Goal: Contribute content

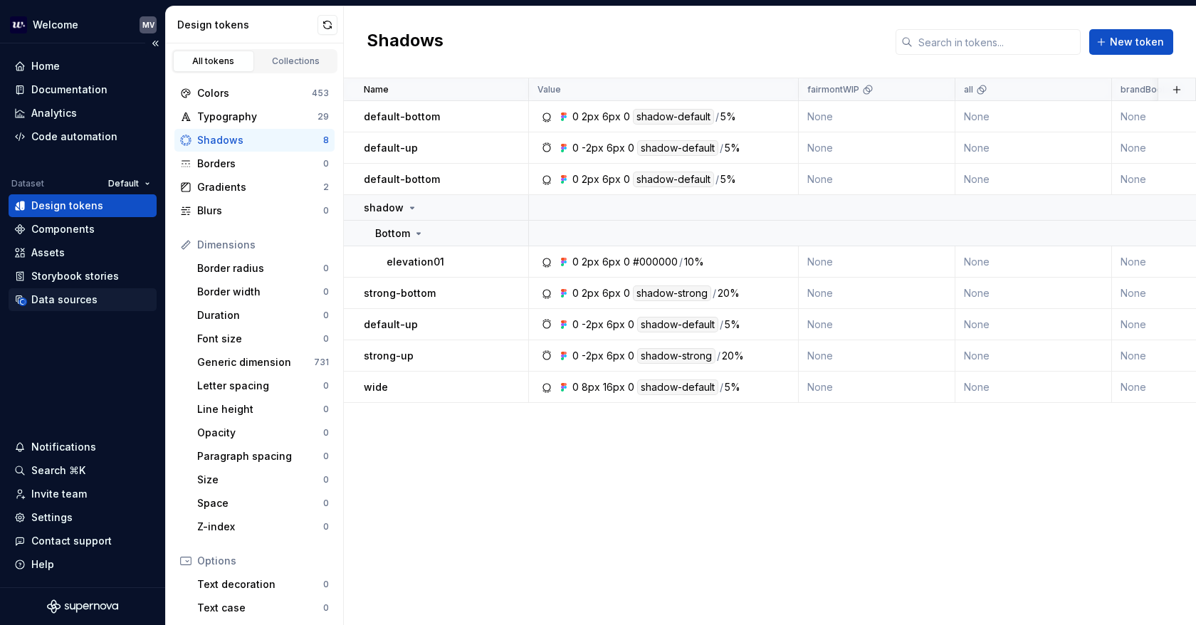
click at [104, 298] on div "Data sources" at bounding box center [82, 300] width 137 height 14
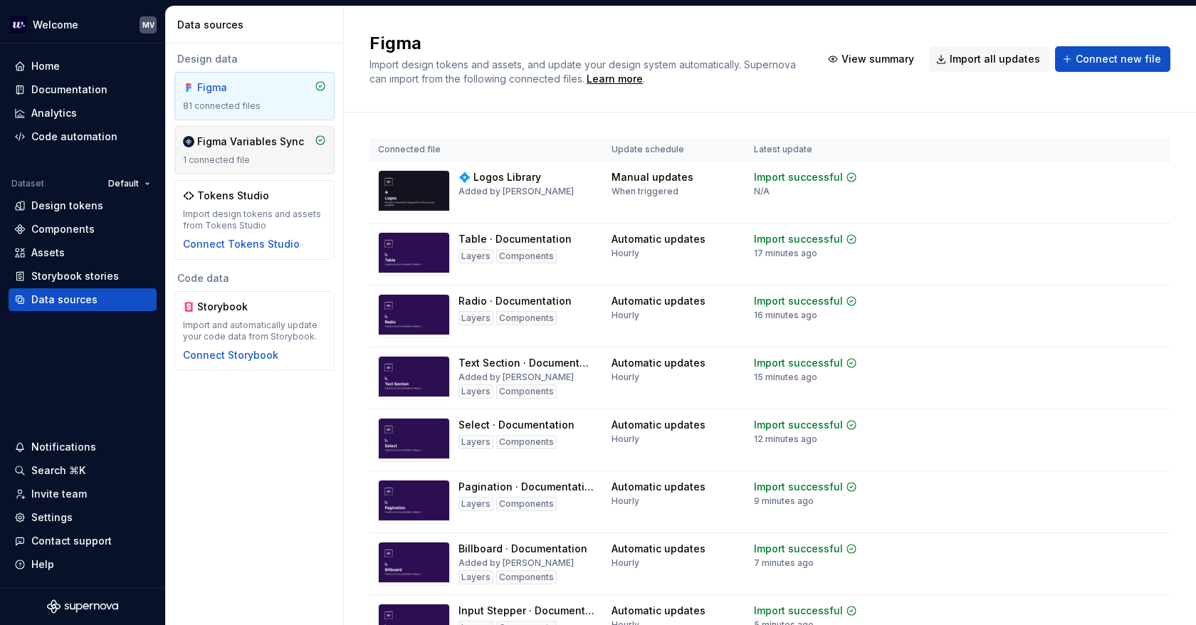
click at [246, 149] on div "Figma Variables Sync 1 connected file" at bounding box center [254, 150] width 143 height 31
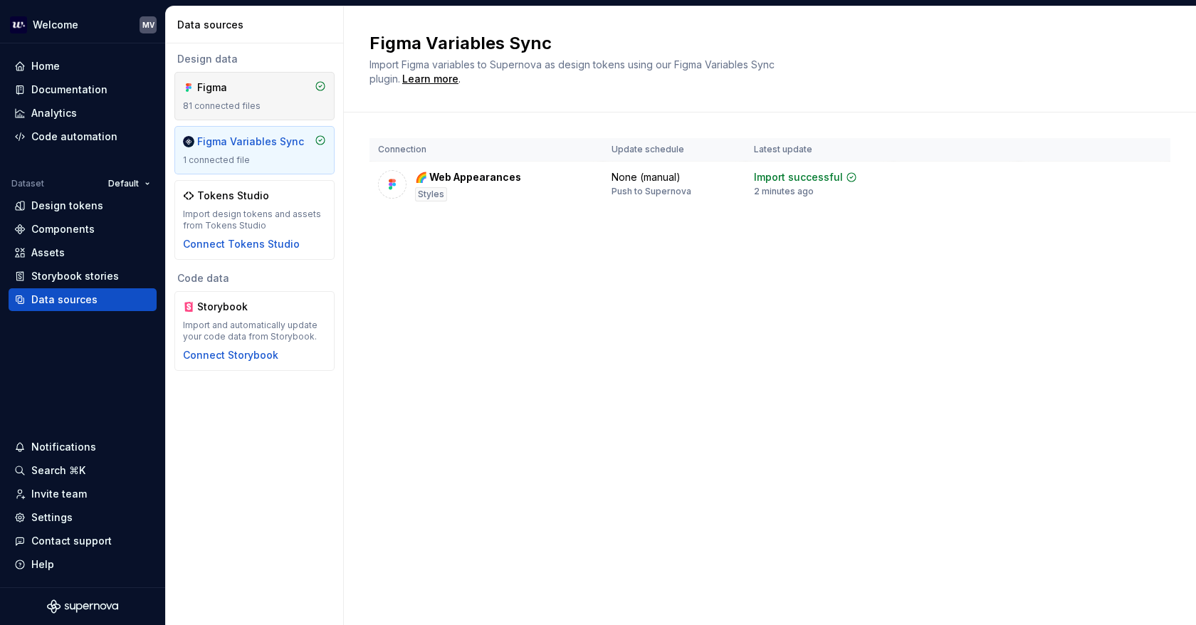
click at [240, 98] on div "Figma 81 connected files" at bounding box center [254, 95] width 143 height 31
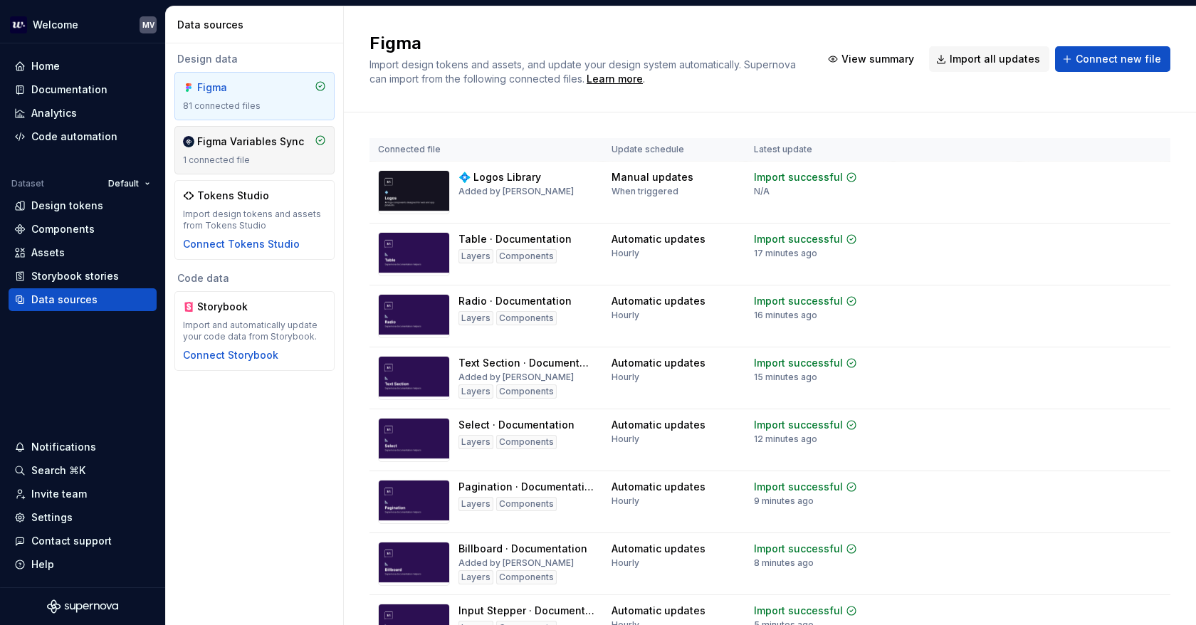
click at [253, 163] on div "1 connected file" at bounding box center [254, 159] width 143 height 11
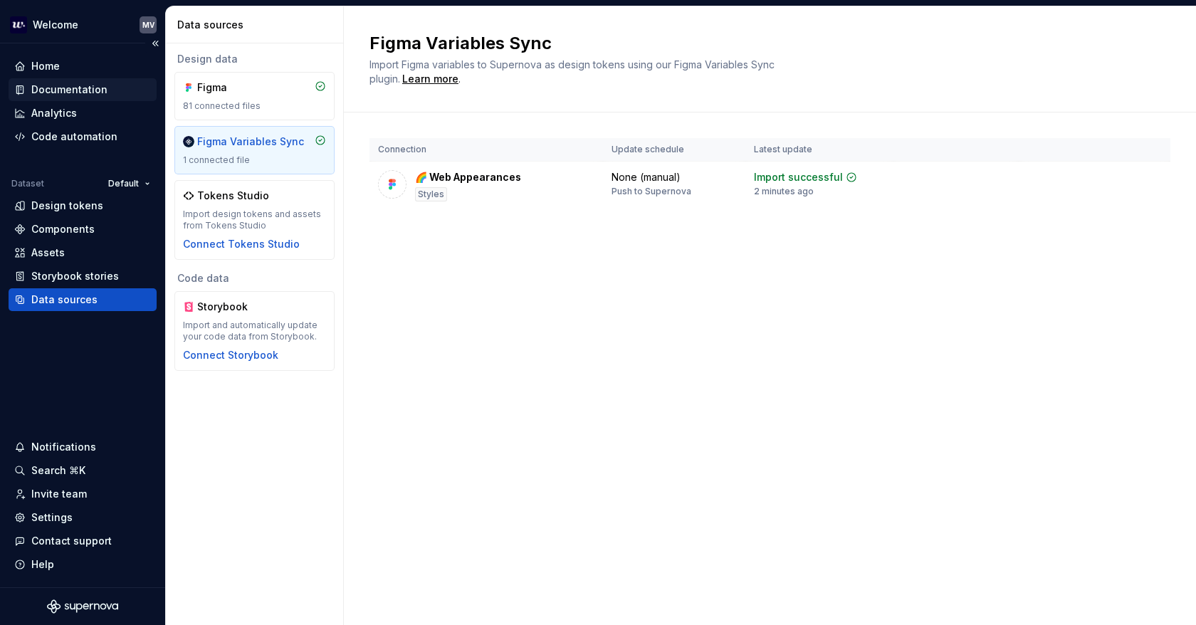
click at [75, 85] on div "Documentation" at bounding box center [69, 90] width 76 height 14
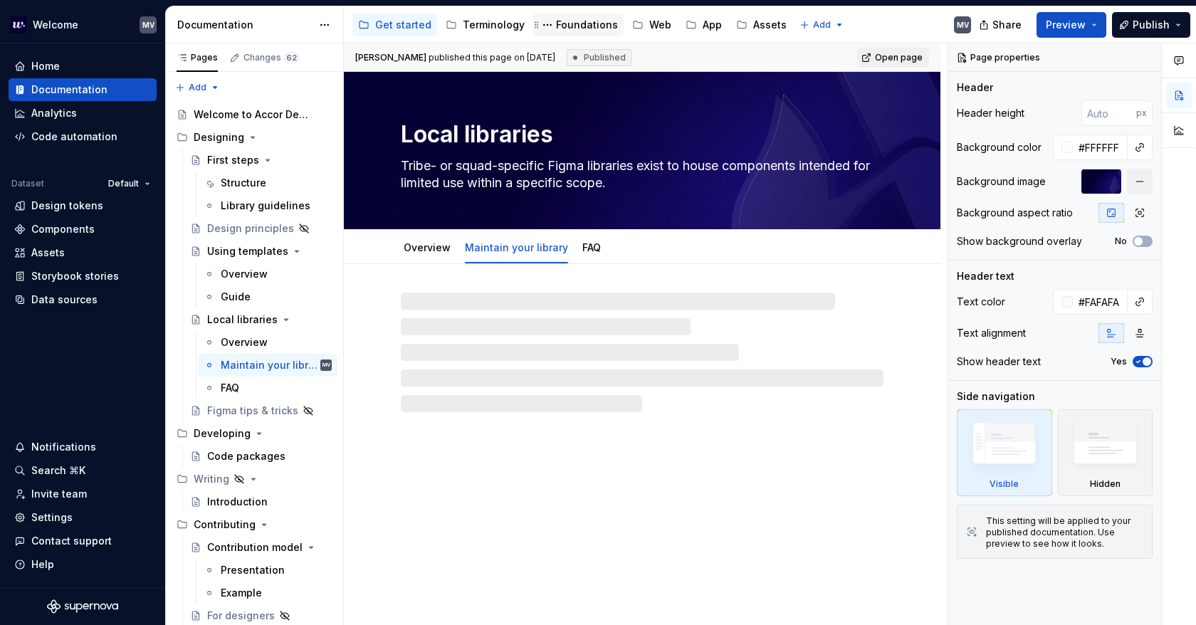
click at [587, 21] on div "Foundations" at bounding box center [587, 25] width 62 height 14
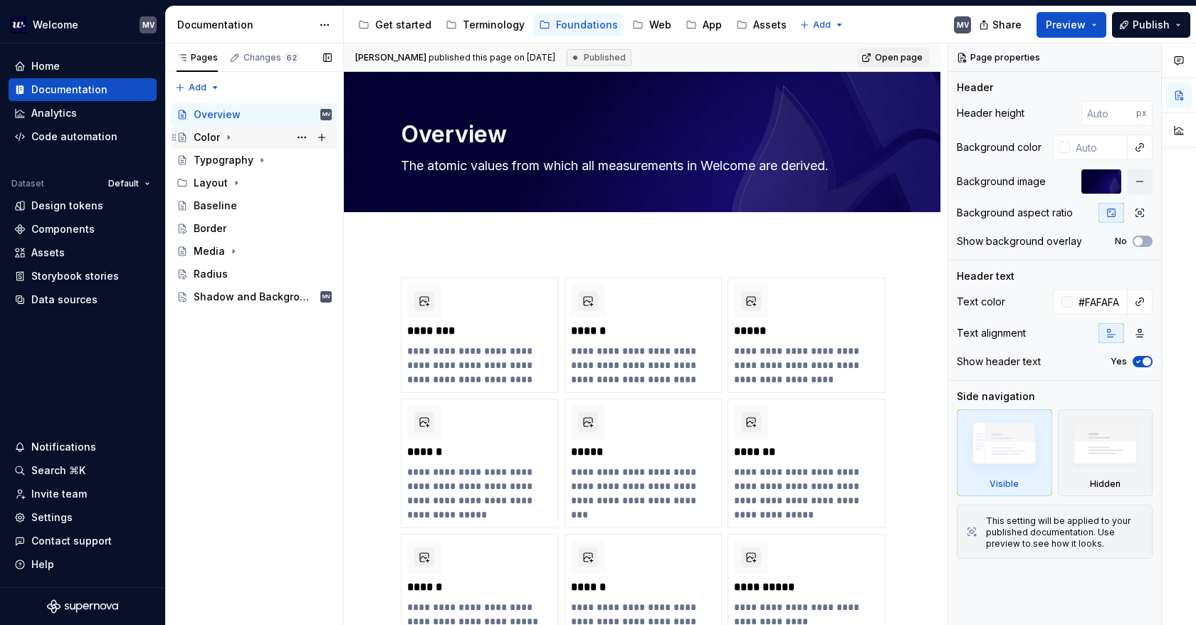
click at [225, 132] on icon "Page tree" at bounding box center [228, 137] width 11 height 11
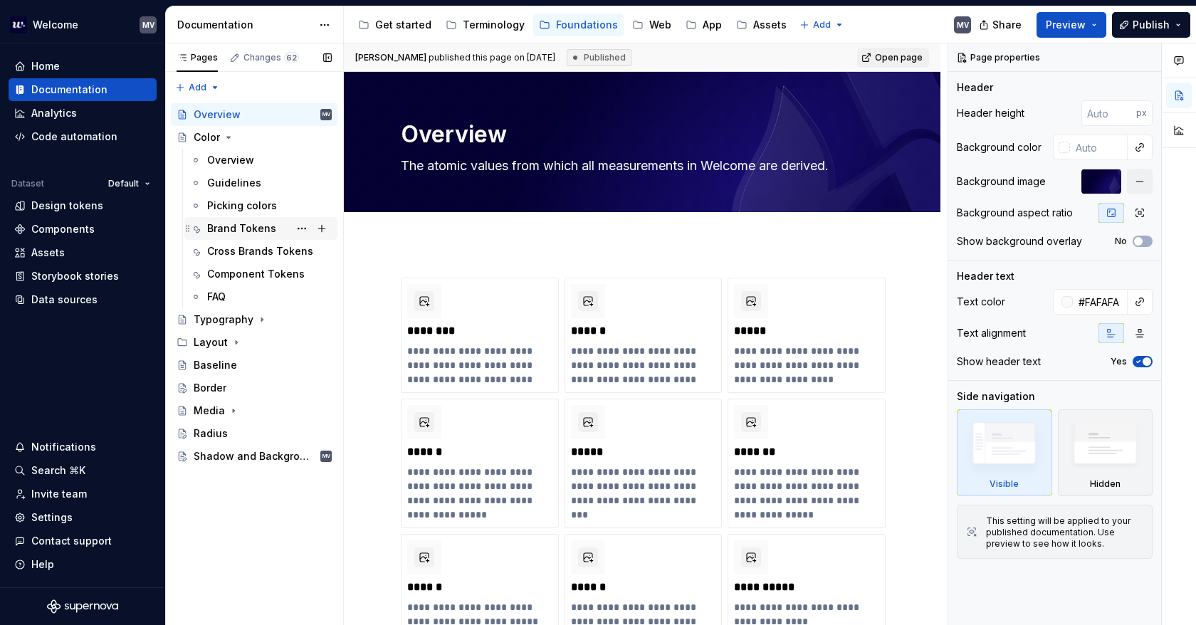
click at [252, 220] on div "Brand Tokens" at bounding box center [269, 229] width 125 height 20
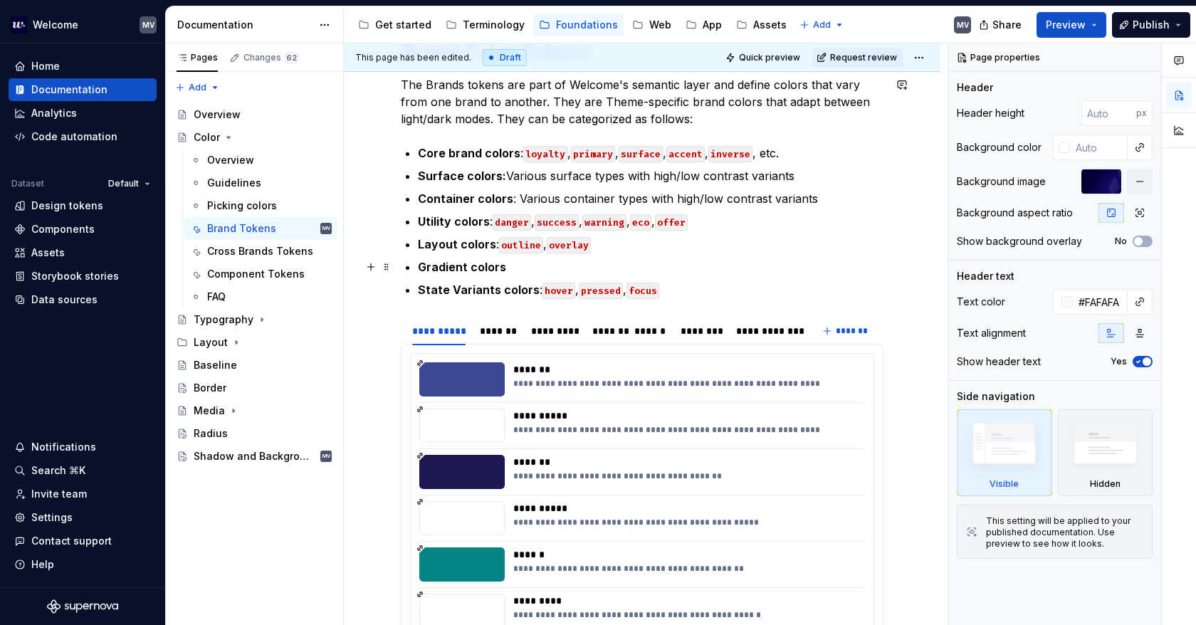
scroll to position [498, 0]
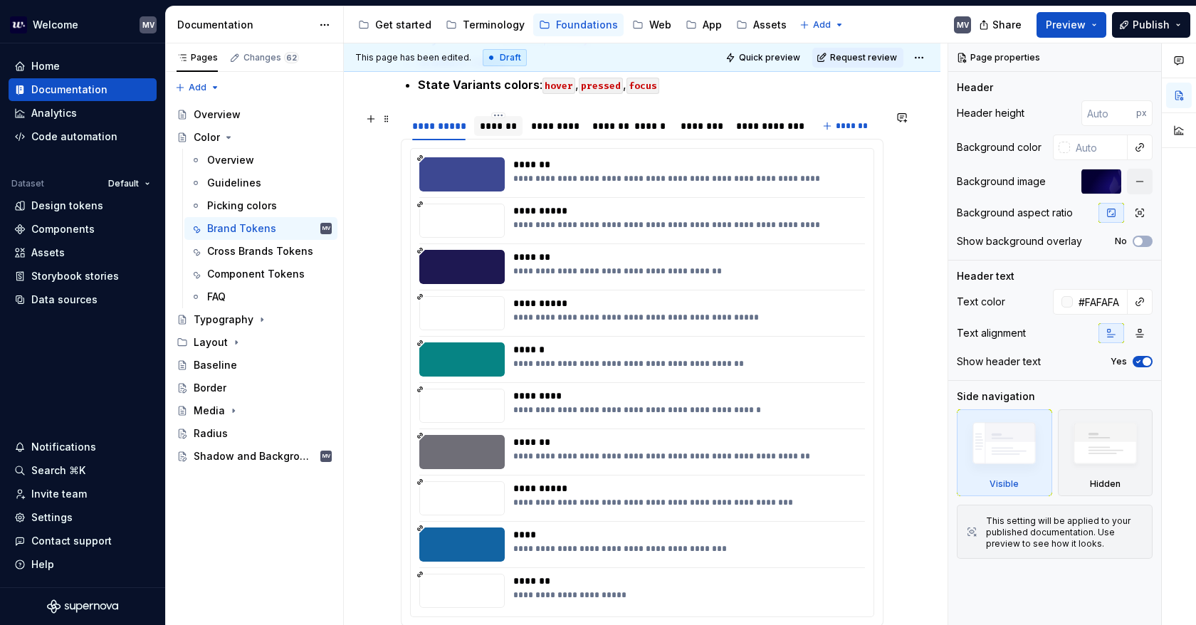
click at [493, 119] on div "*******" at bounding box center [498, 126] width 37 height 14
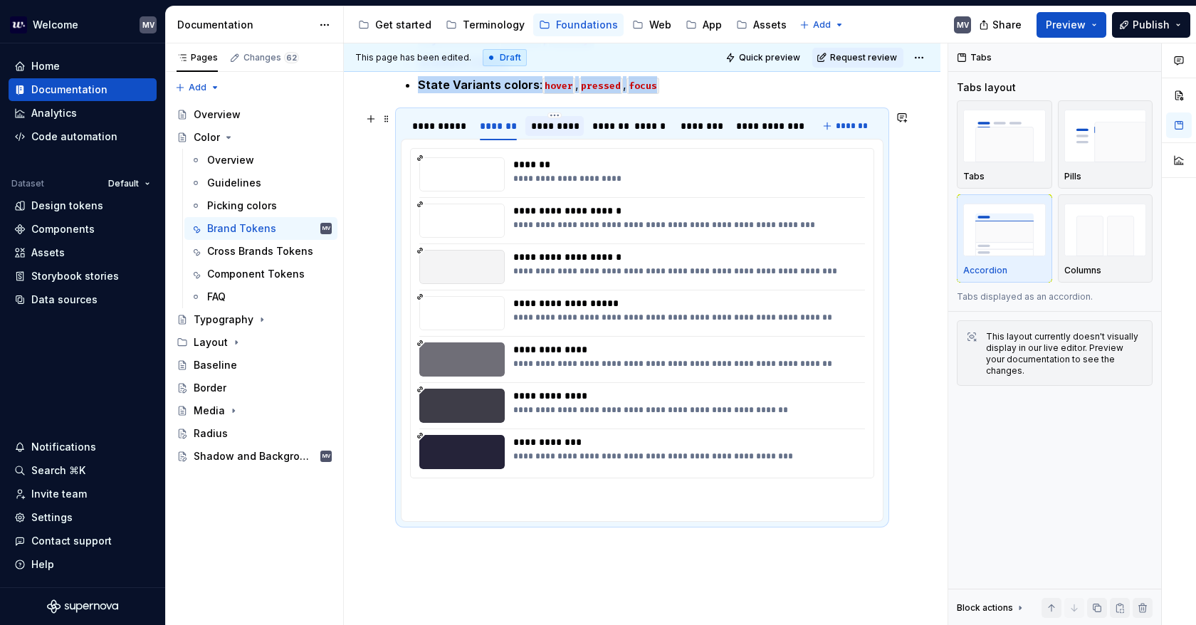
click at [557, 120] on div "*********" at bounding box center [554, 126] width 47 height 14
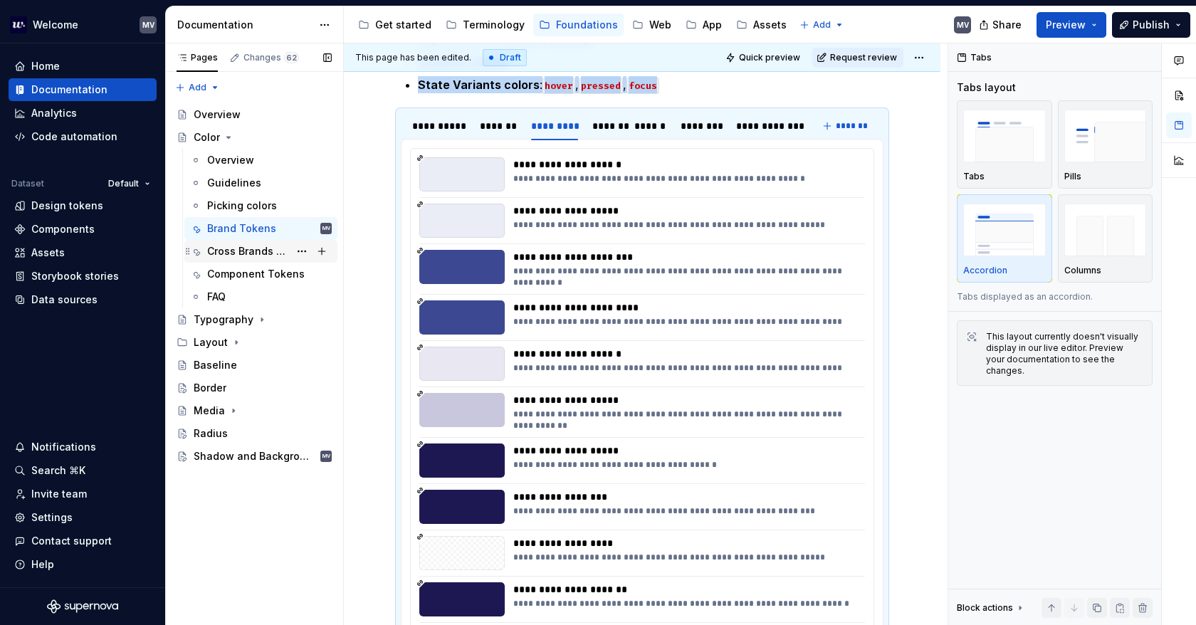
click at [226, 251] on div "Cross Brands Tokens" at bounding box center [248, 251] width 82 height 14
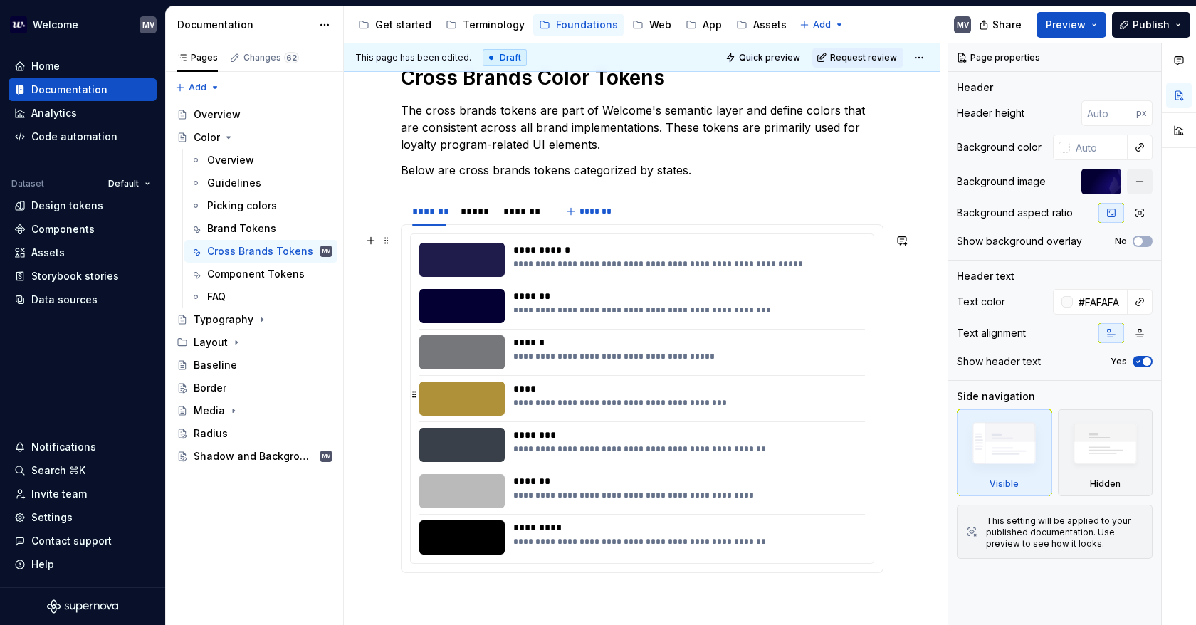
scroll to position [214, 0]
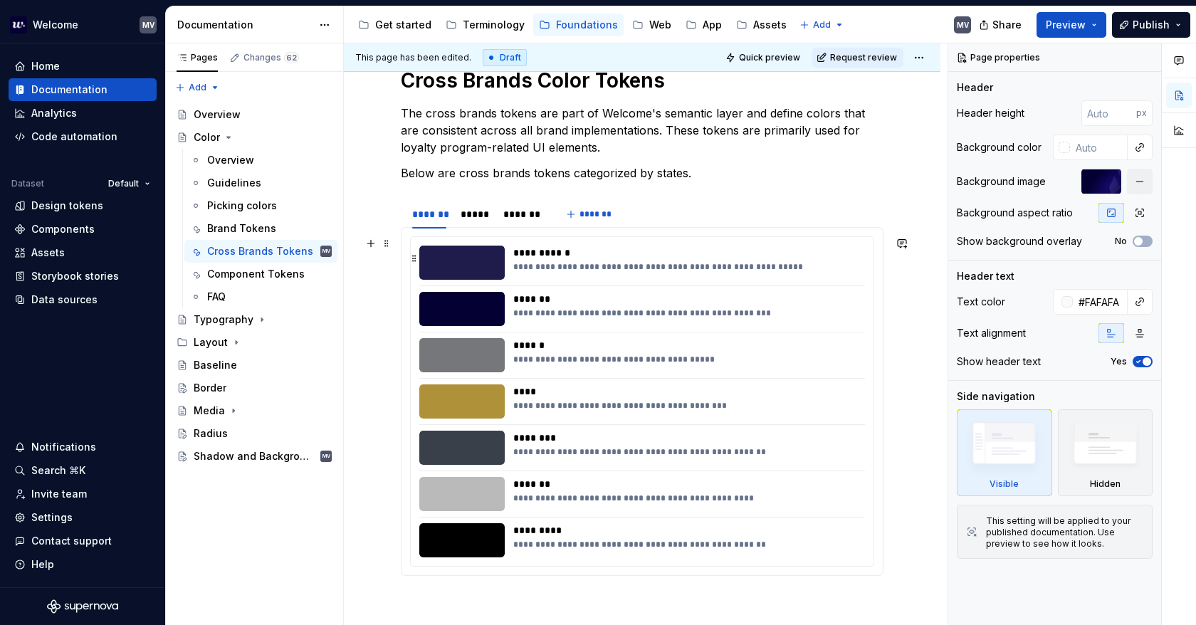
type textarea "*"
click at [571, 250] on div "**********" at bounding box center [685, 253] width 344 height 14
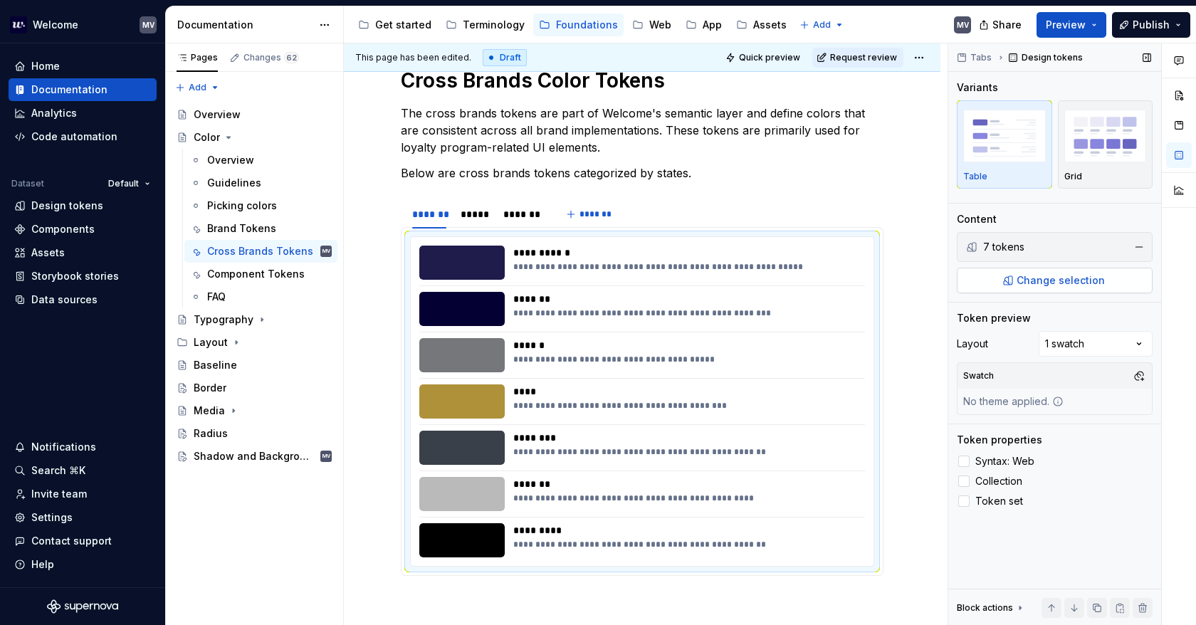
click at [1058, 283] on span "Change selection" at bounding box center [1060, 280] width 88 height 14
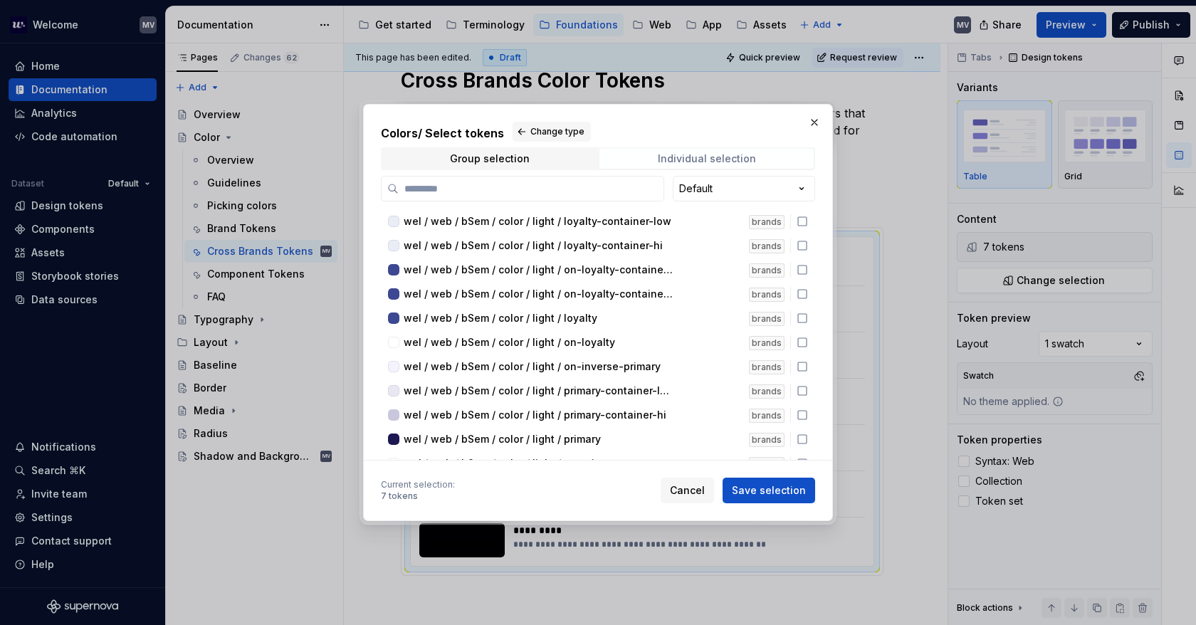
click at [737, 159] on div "Individual selection" at bounding box center [707, 158] width 98 height 11
click at [515, 186] on input "search" at bounding box center [531, 188] width 265 height 14
type input "***"
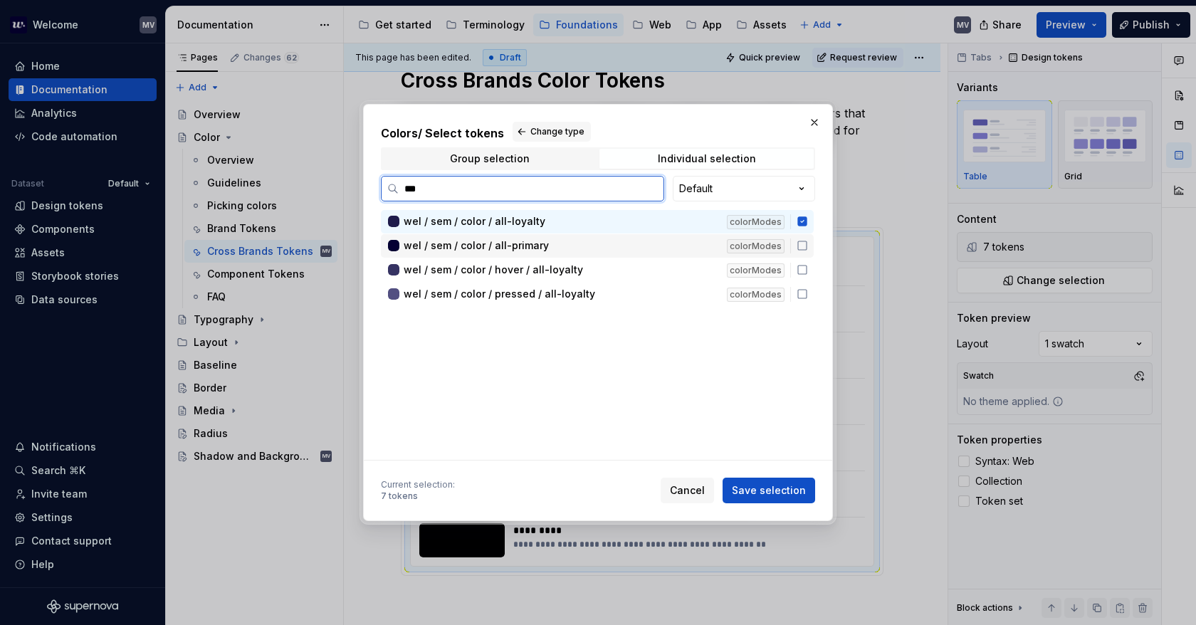
click at [803, 246] on icon at bounding box center [801, 245] width 11 height 11
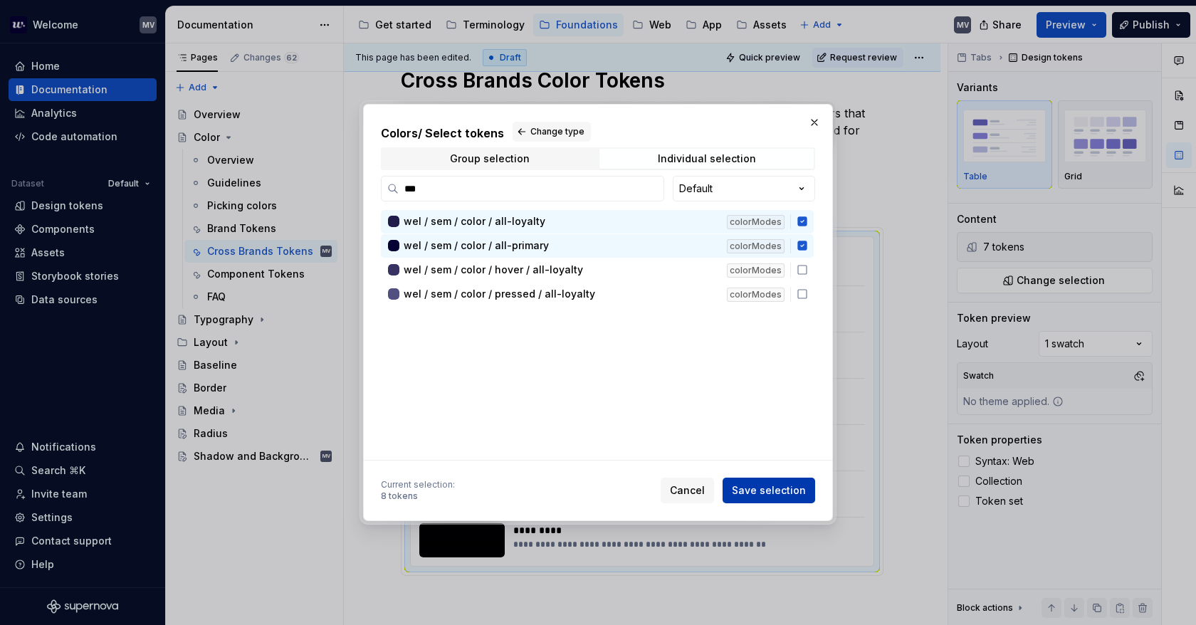
click at [793, 491] on span "Save selection" at bounding box center [769, 490] width 74 height 14
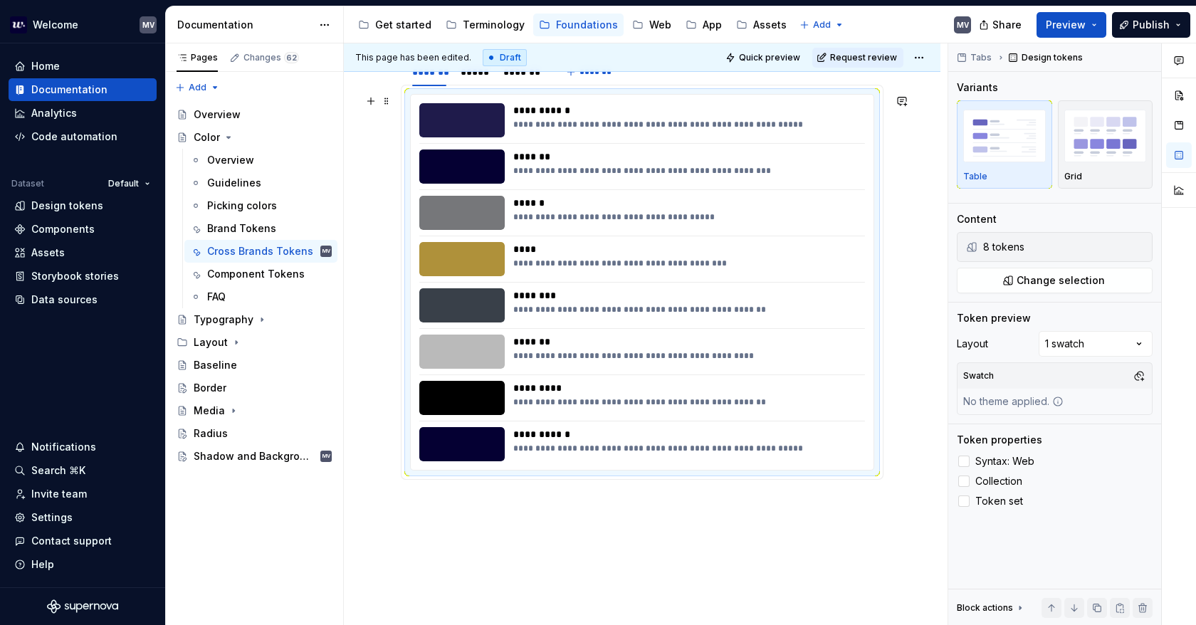
scroll to position [285, 0]
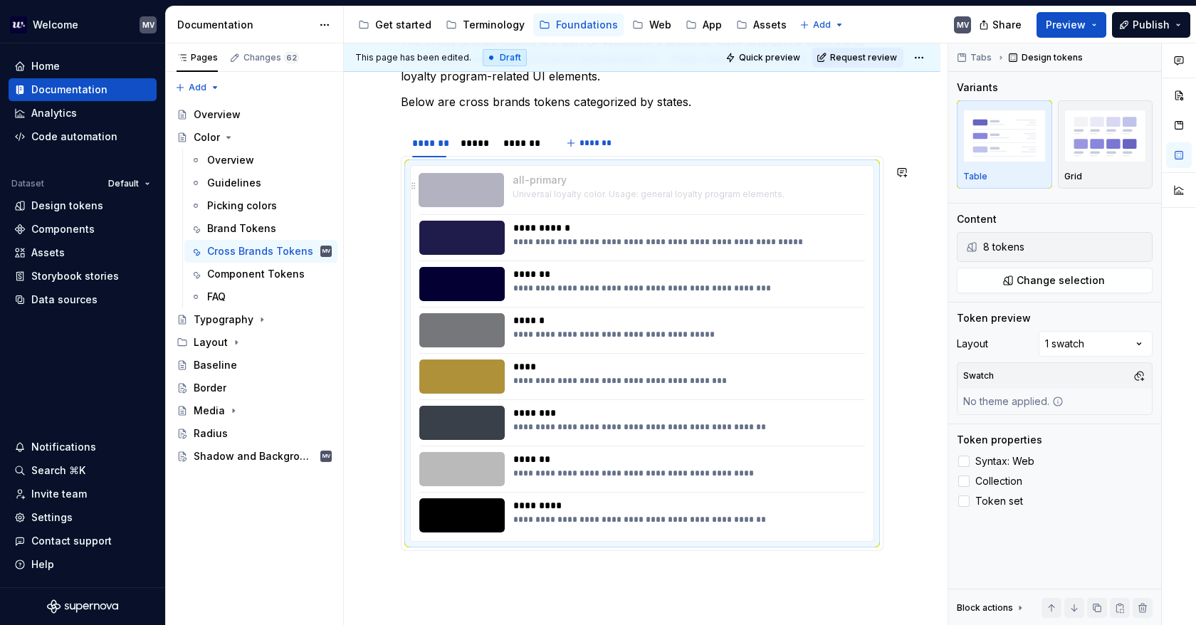
drag, startPoint x: 426, startPoint y: 517, endPoint x: 493, endPoint y: 197, distance: 327.1
click at [468, 203] on body "Welcome MV Home Documentation Analytics Code automation Dataset Default Design …" at bounding box center [598, 312] width 1196 height 625
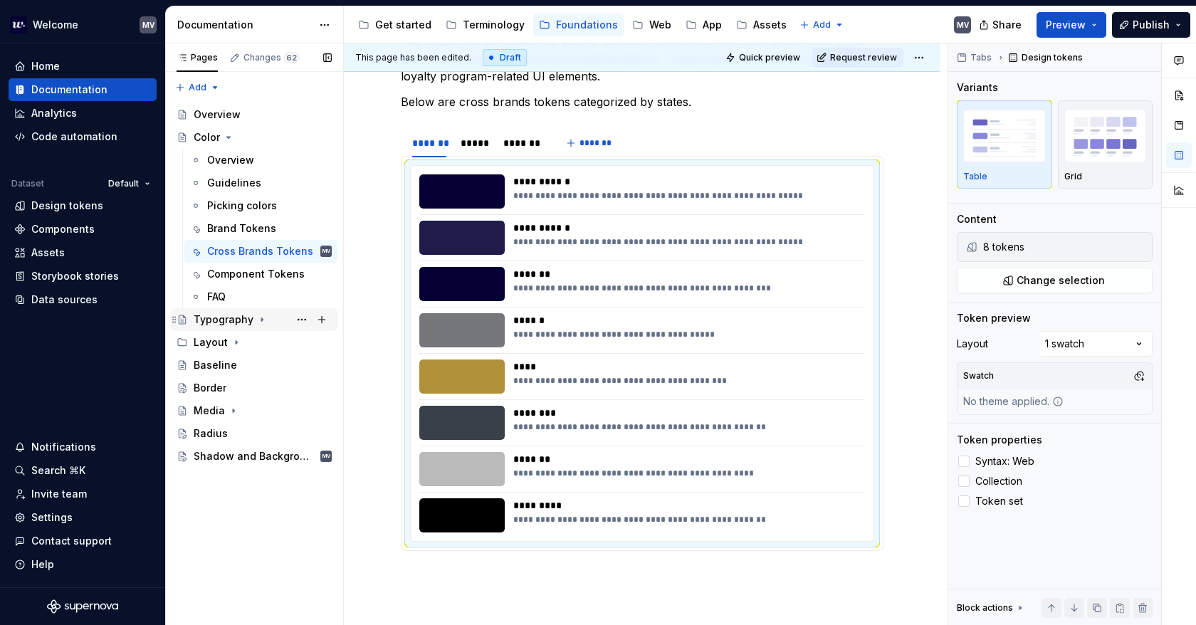
click at [247, 314] on div "Typography" at bounding box center [224, 319] width 60 height 14
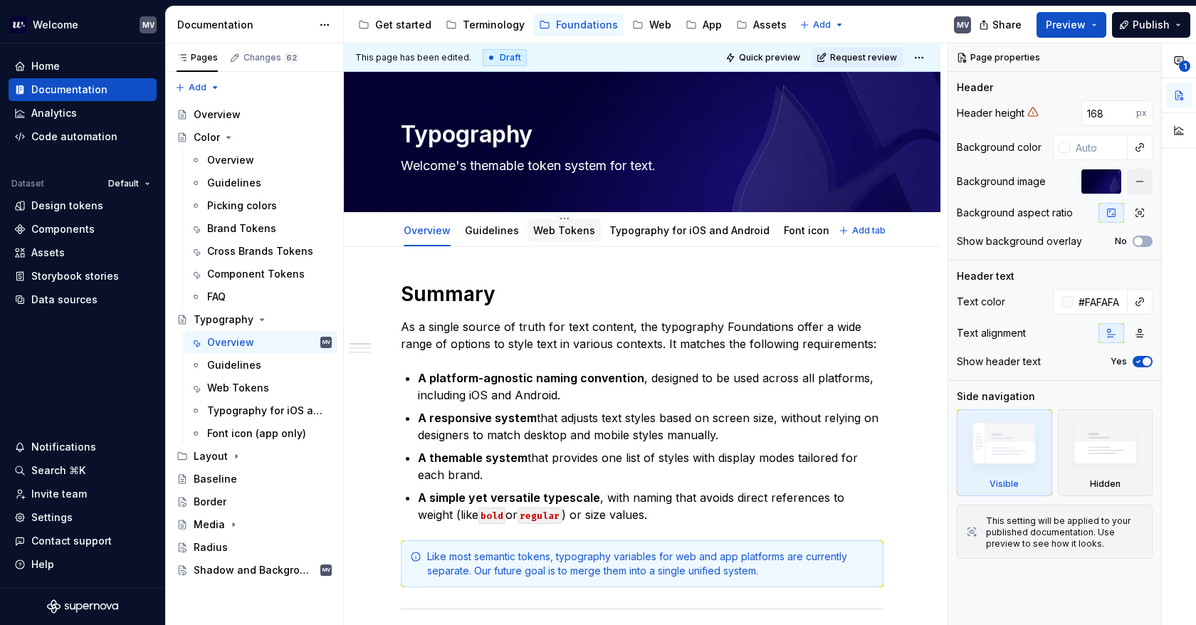
click at [558, 233] on link "Web Tokens" at bounding box center [564, 230] width 62 height 12
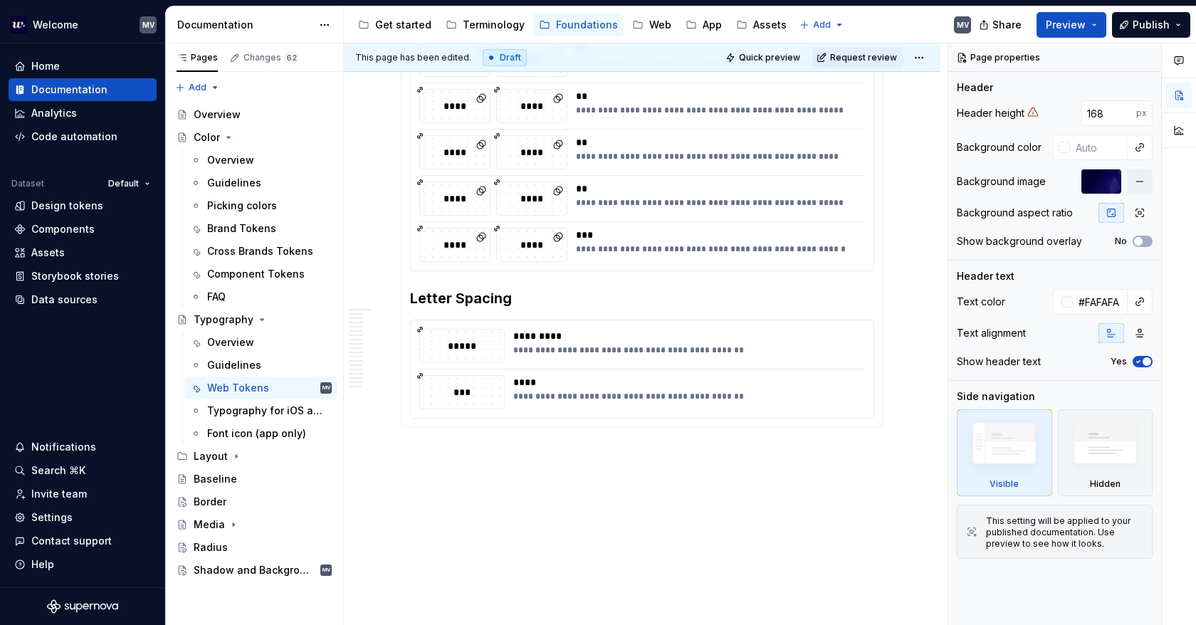
scroll to position [1560, 0]
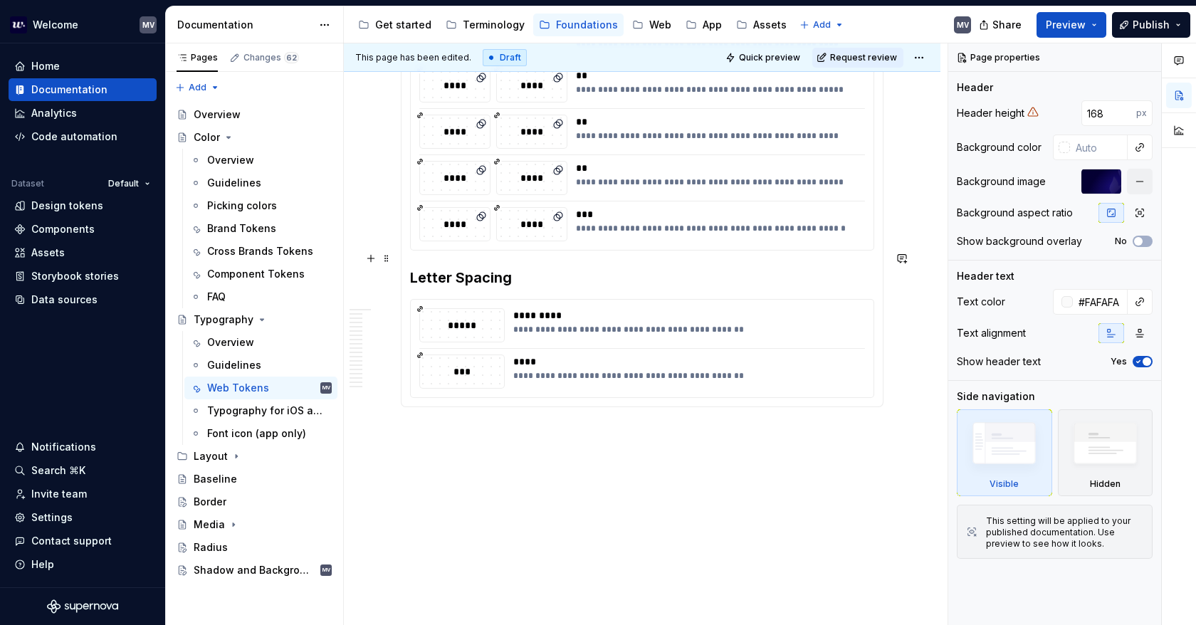
click at [545, 268] on h3 "Letter Spacing" at bounding box center [642, 278] width 464 height 20
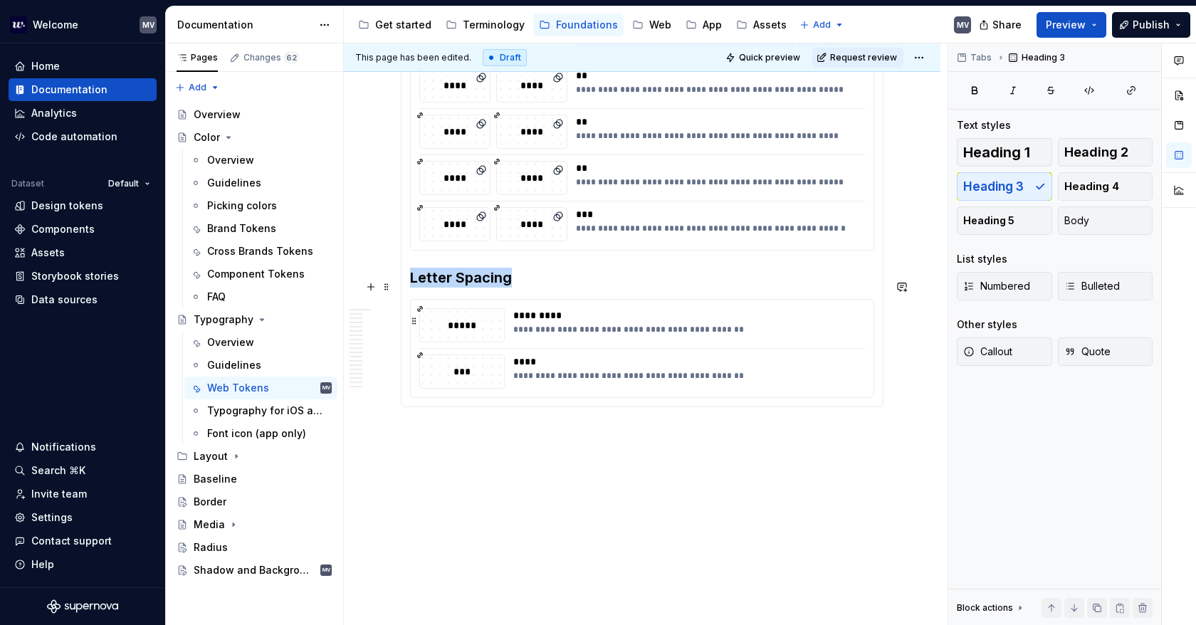
click at [464, 317] on div "*****" at bounding box center [462, 325] width 84 height 33
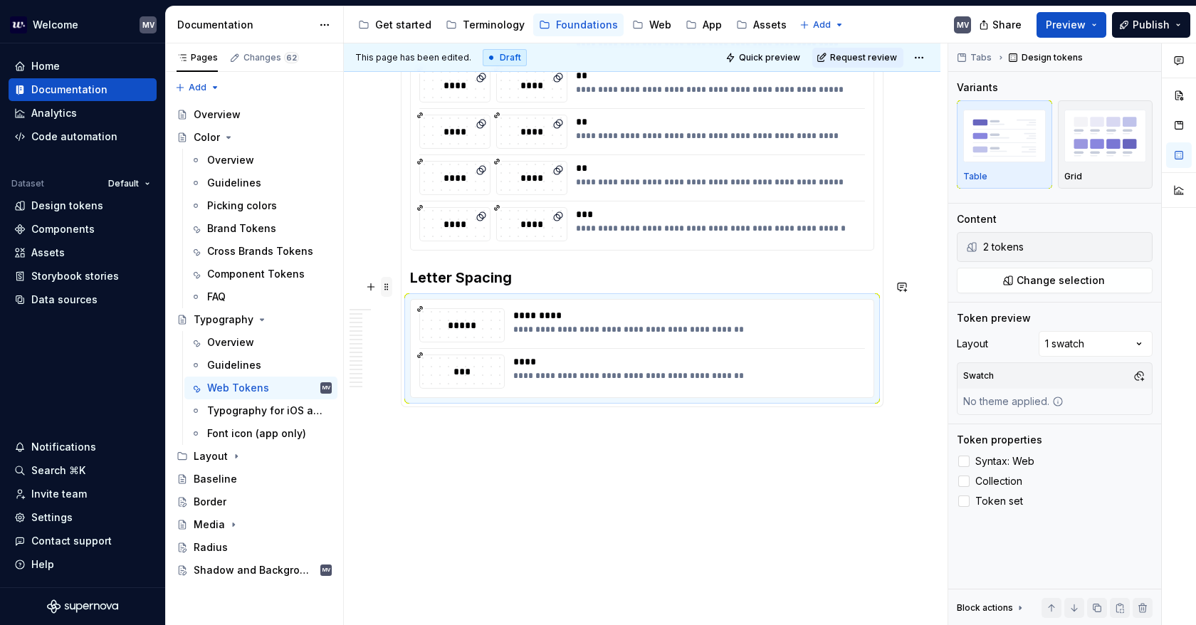
click at [388, 280] on span at bounding box center [386, 287] width 11 height 20
click at [450, 308] on div "Duplicate" at bounding box center [453, 308] width 93 height 14
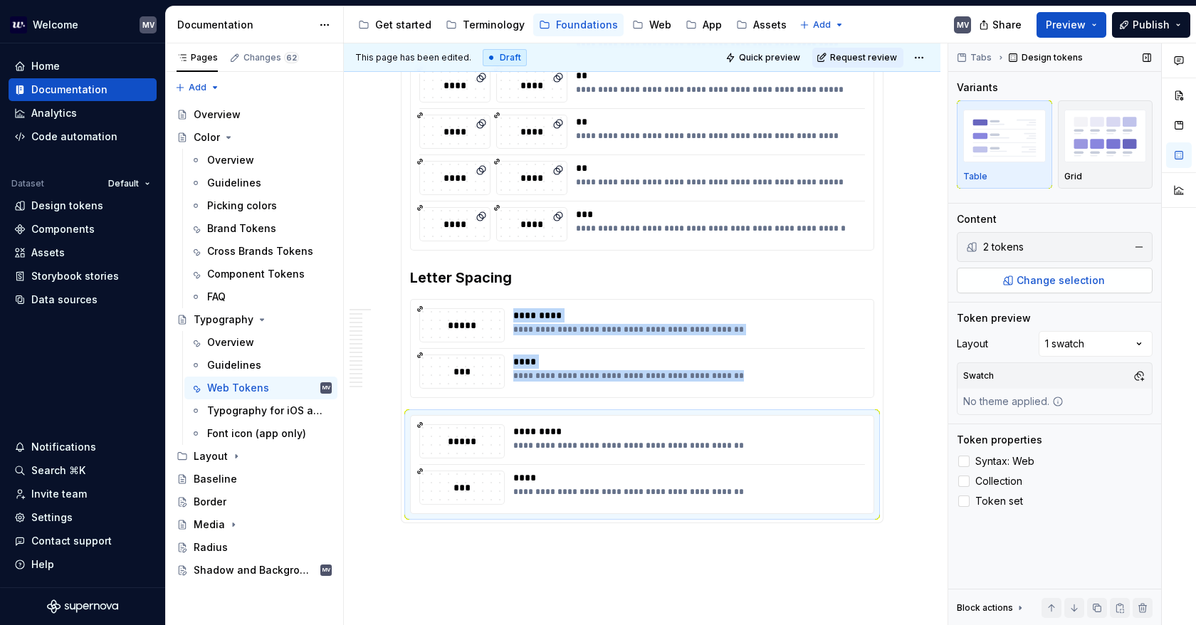
click at [1097, 269] on button "Change selection" at bounding box center [1055, 281] width 196 height 26
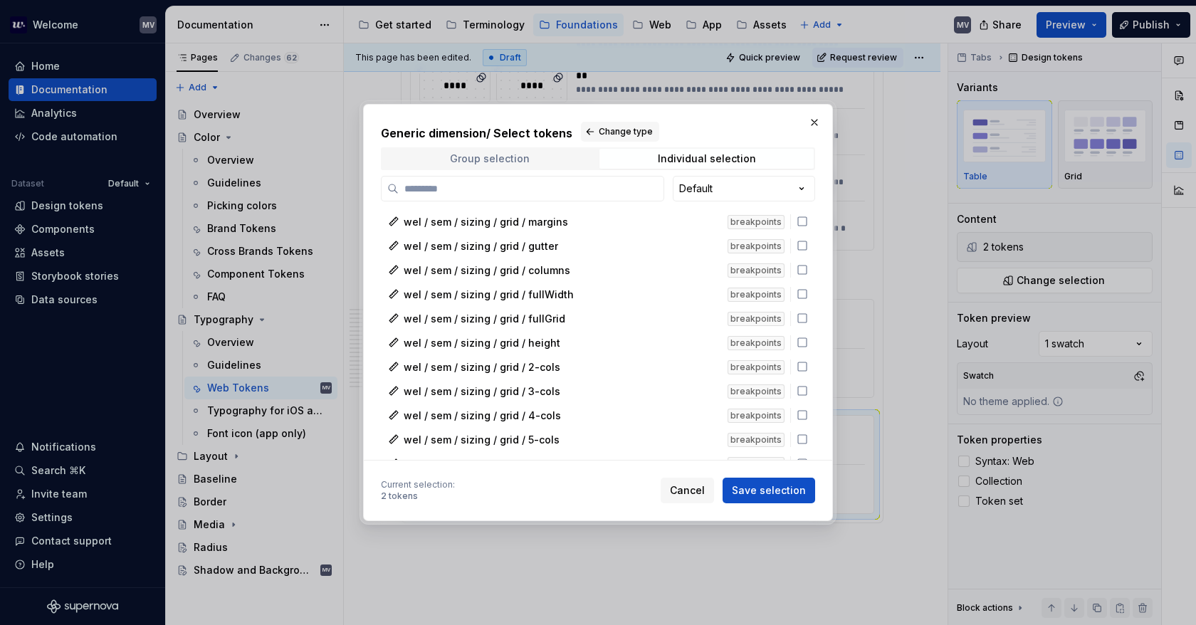
click at [527, 154] on span "Group selection" at bounding box center [489, 159] width 214 height 20
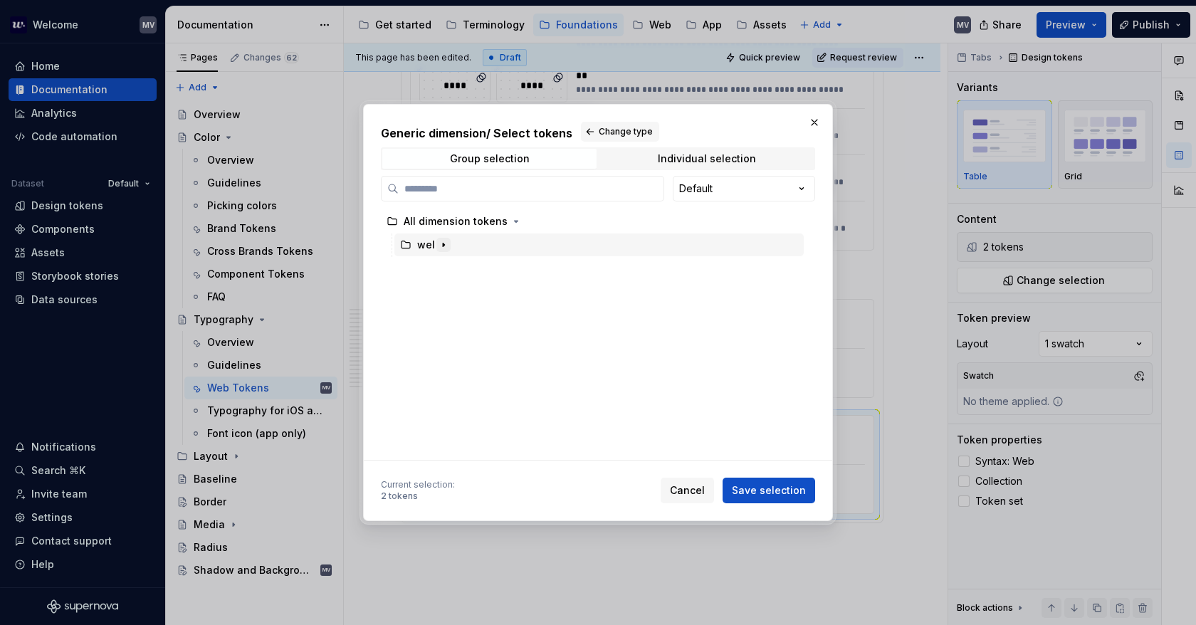
click at [438, 239] on icon "button" at bounding box center [443, 244] width 11 height 11
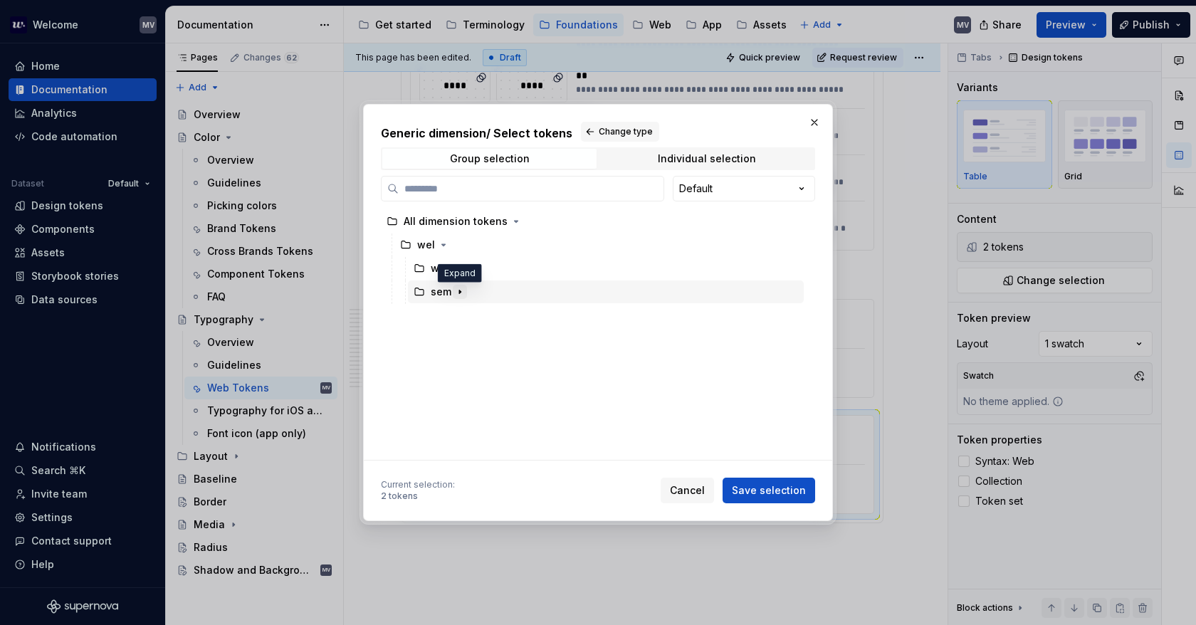
click at [461, 293] on icon "button" at bounding box center [459, 291] width 11 height 11
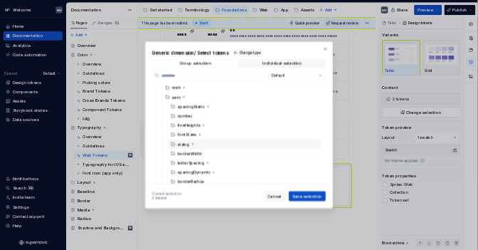
scroll to position [55, 0]
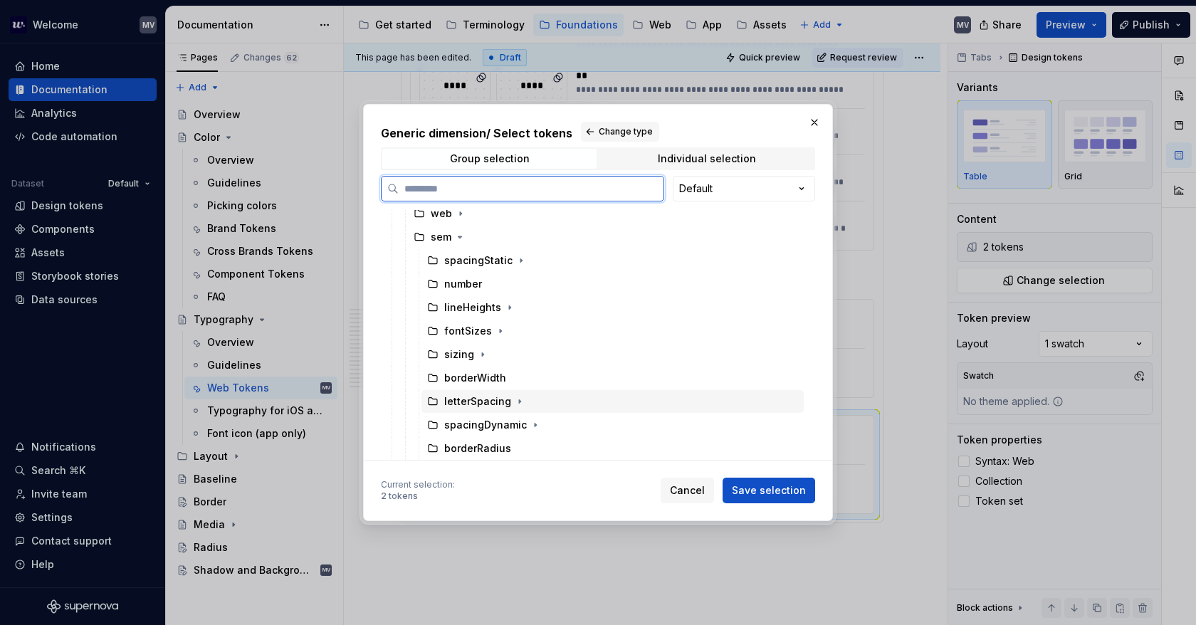
click at [480, 397] on div "letterSpacing" at bounding box center [477, 401] width 67 height 14
click at [684, 488] on span "Cancel" at bounding box center [687, 490] width 35 height 14
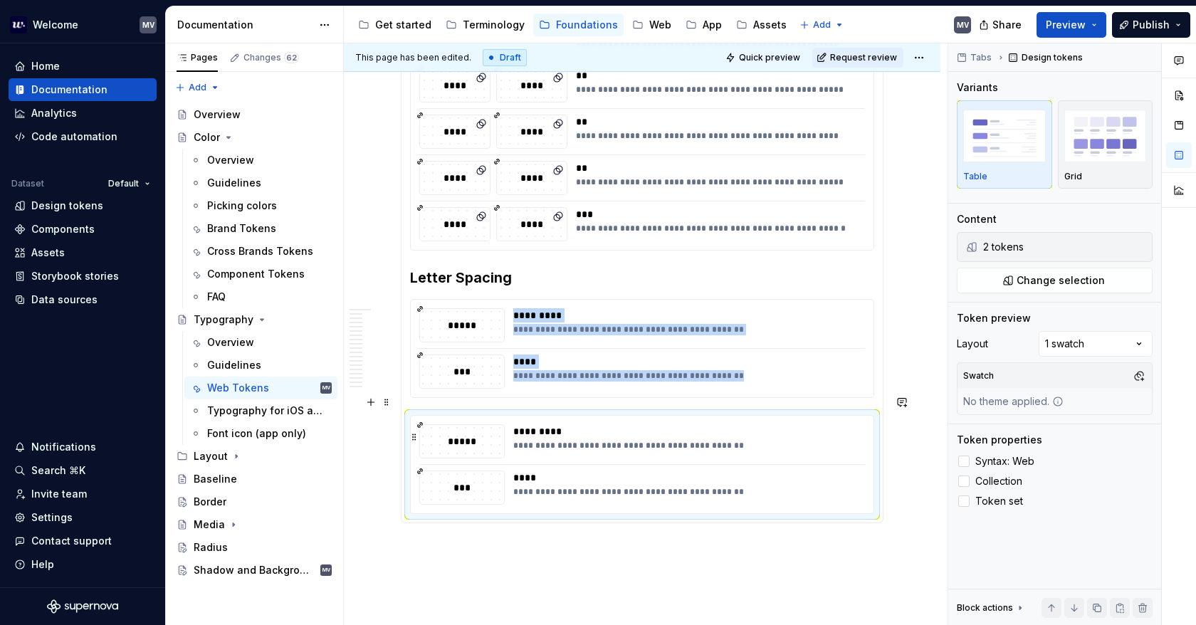
click at [807, 431] on div "**********" at bounding box center [684, 441] width 343 height 34
type textarea "*"
click at [1056, 274] on span "Change selection" at bounding box center [1060, 280] width 88 height 14
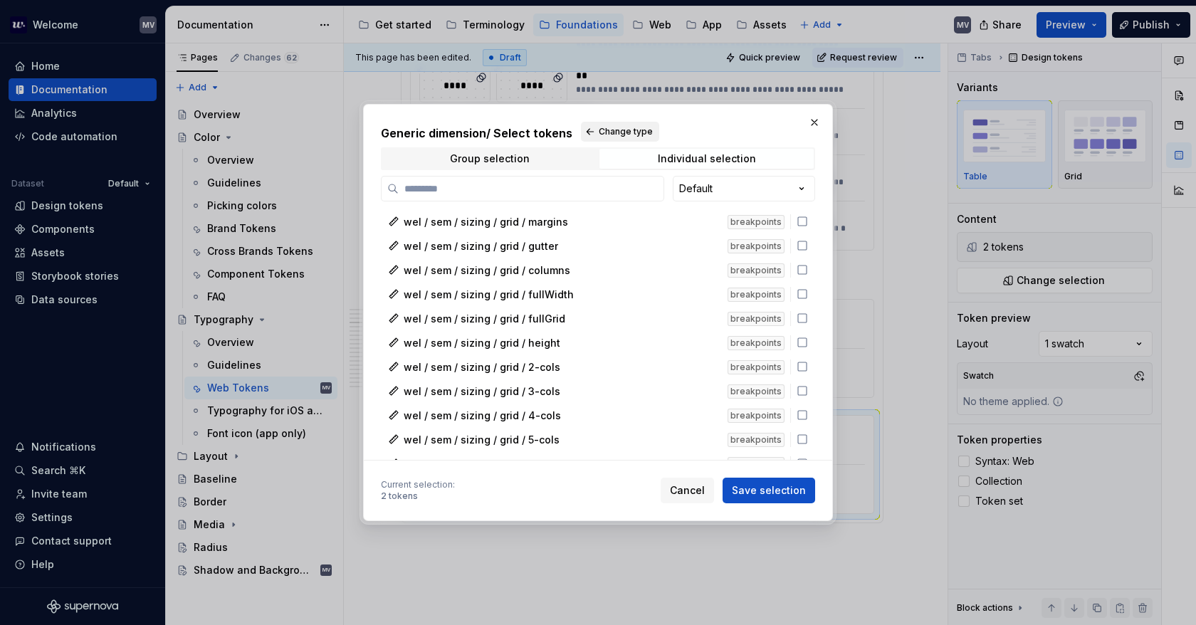
click at [624, 130] on span "Change type" at bounding box center [626, 131] width 54 height 11
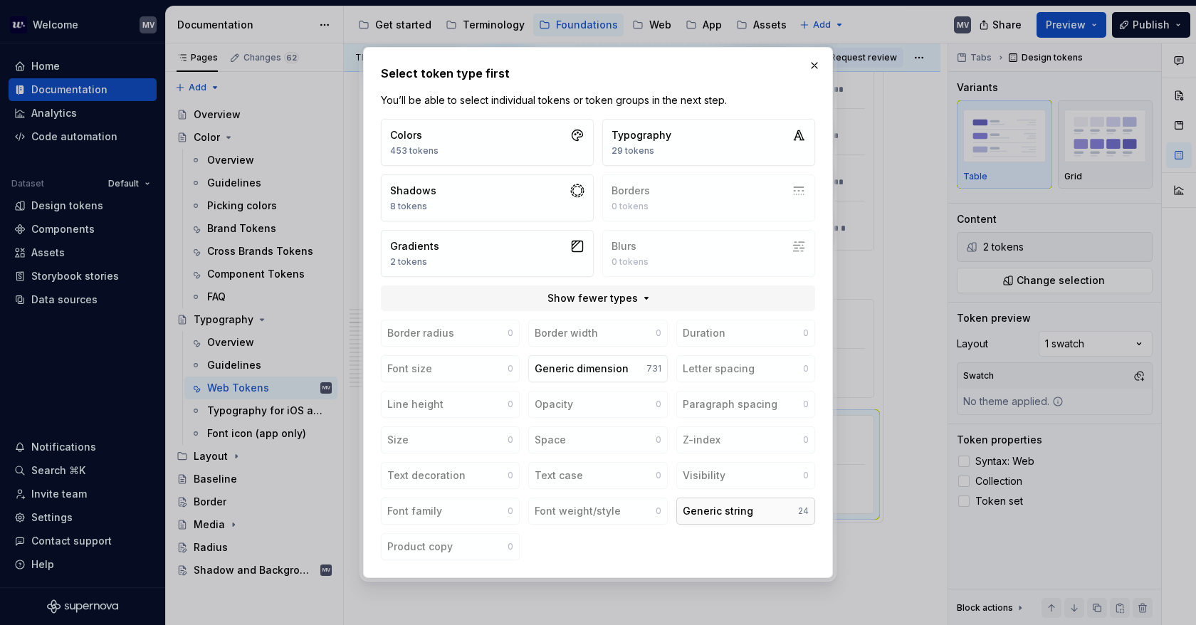
click at [754, 513] on button "Generic string 24" at bounding box center [745, 511] width 139 height 27
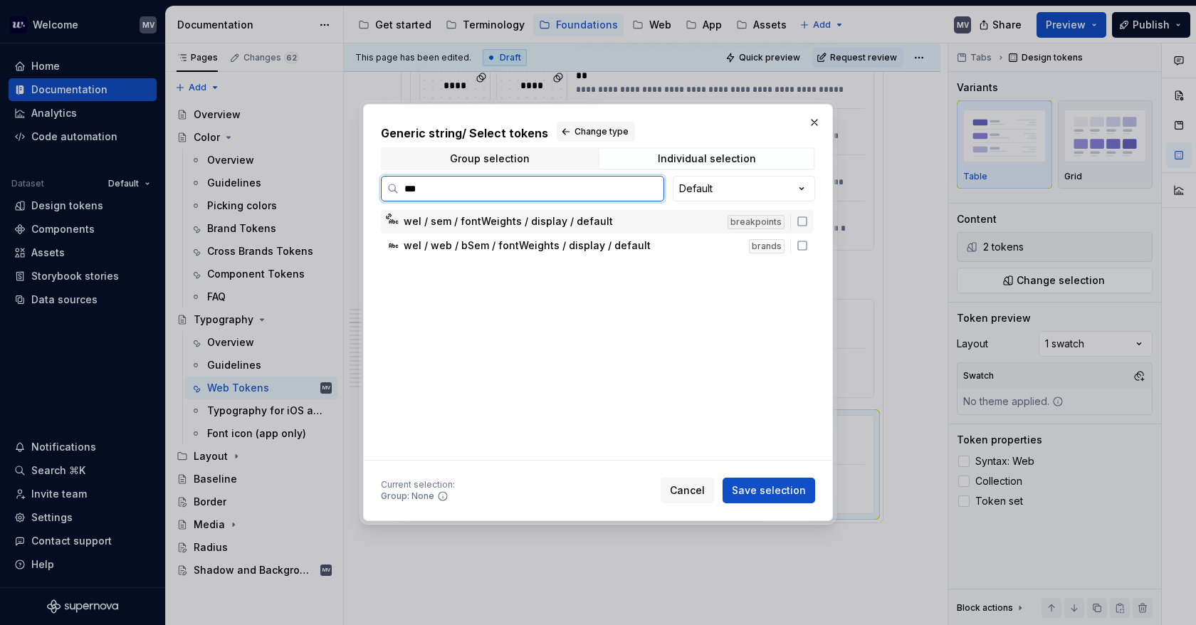
type input "****"
click at [800, 217] on icon at bounding box center [801, 221] width 11 height 11
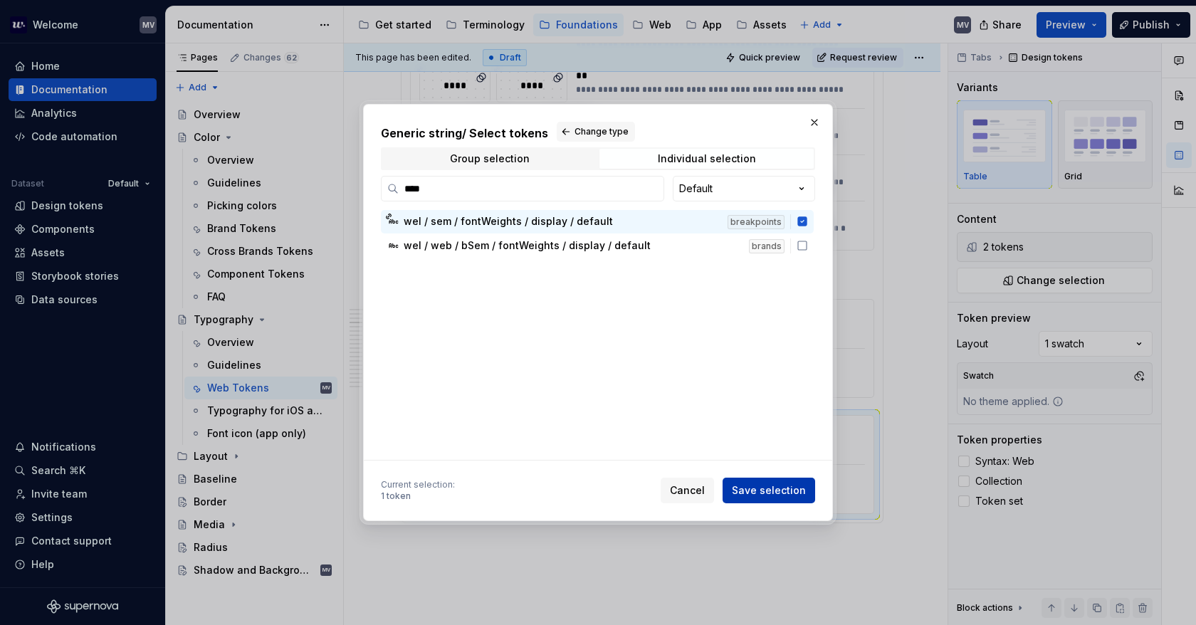
click at [804, 490] on span "Save selection" at bounding box center [769, 490] width 74 height 14
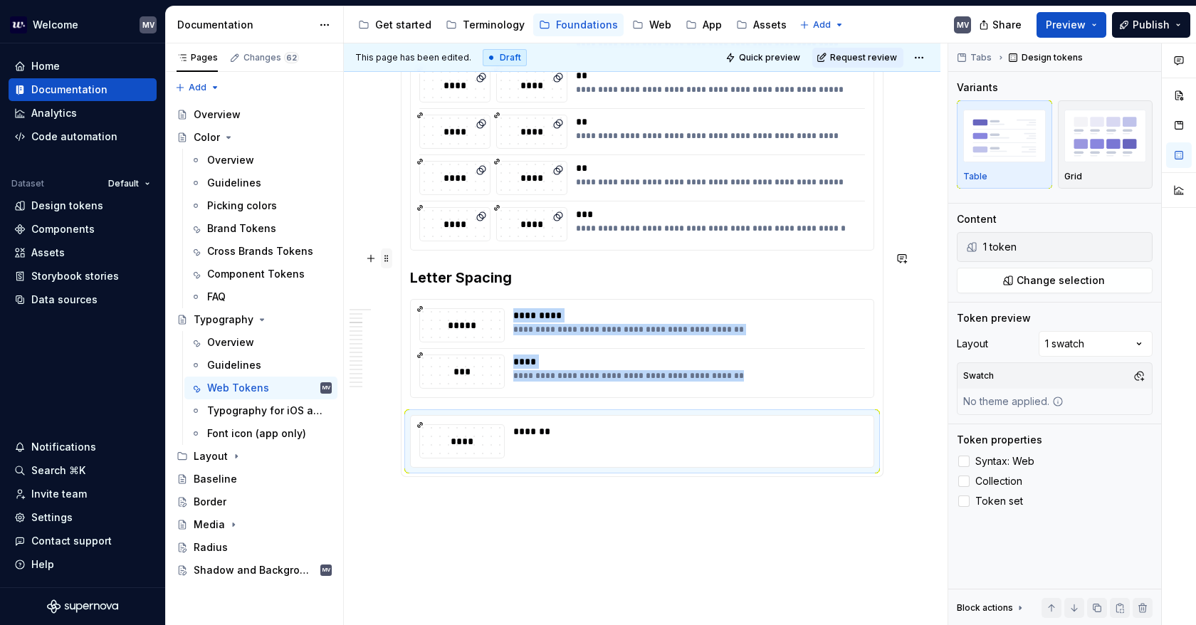
click at [389, 258] on span at bounding box center [386, 258] width 11 height 20
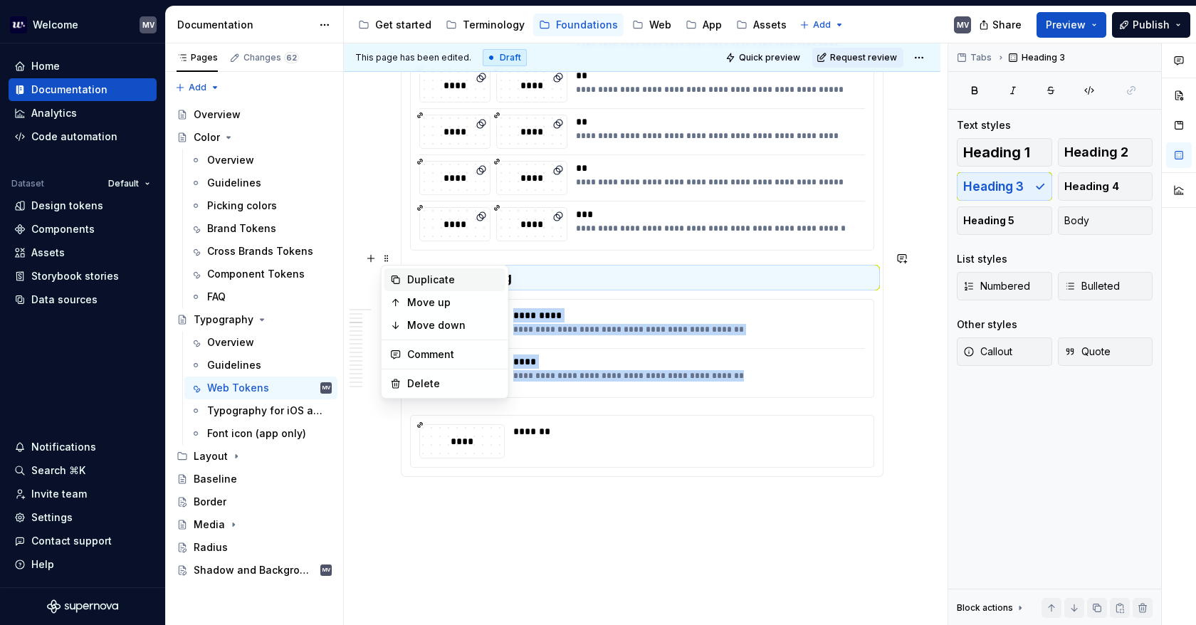
click at [443, 283] on div "Duplicate" at bounding box center [453, 280] width 93 height 14
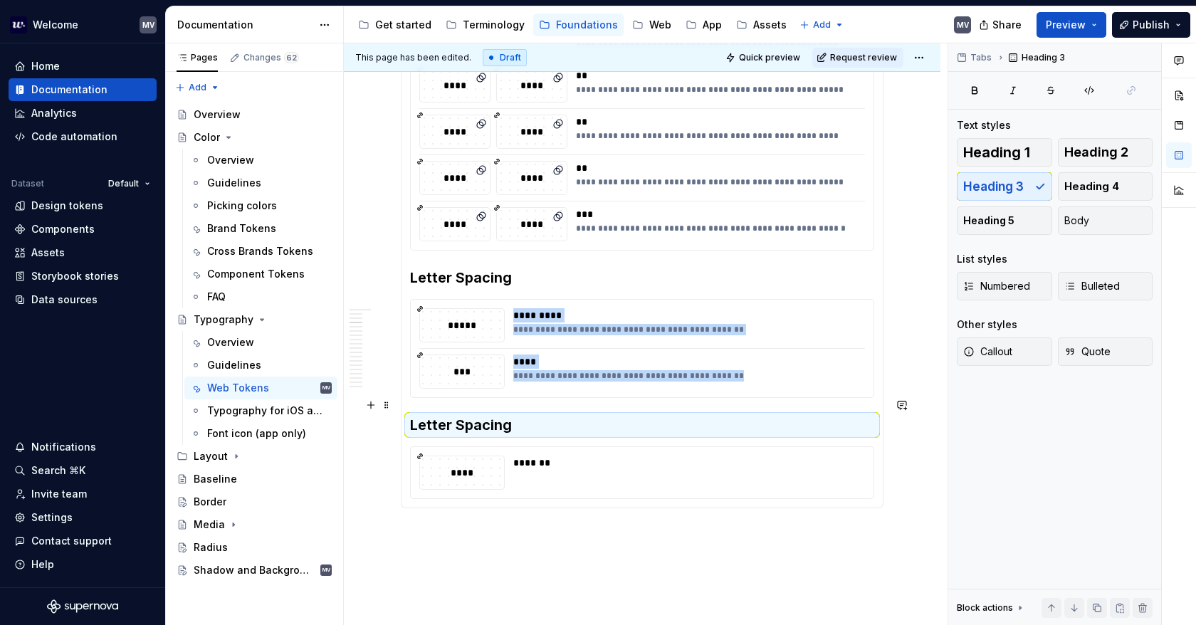
click at [510, 415] on h3 "Letter Spacing" at bounding box center [642, 425] width 464 height 20
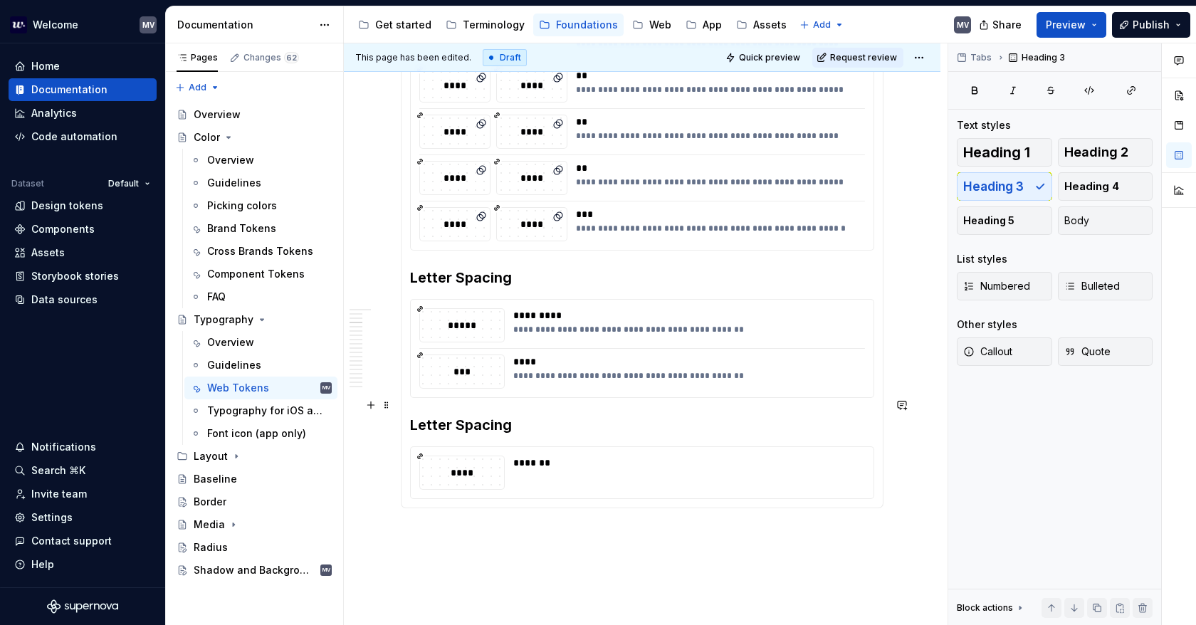
click at [510, 415] on h3 "Letter Spacing" at bounding box center [642, 425] width 464 height 20
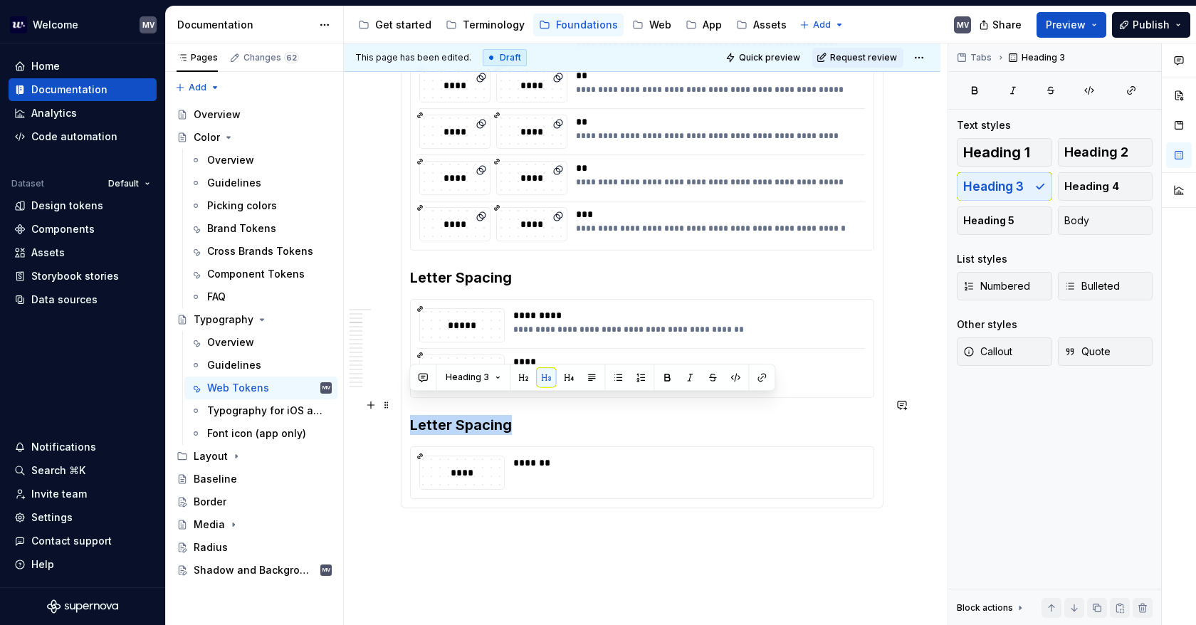
drag, startPoint x: 520, startPoint y: 400, endPoint x: 410, endPoint y: 406, distance: 110.5
click at [410, 415] on h3 "Letter Spacing" at bounding box center [642, 425] width 464 height 20
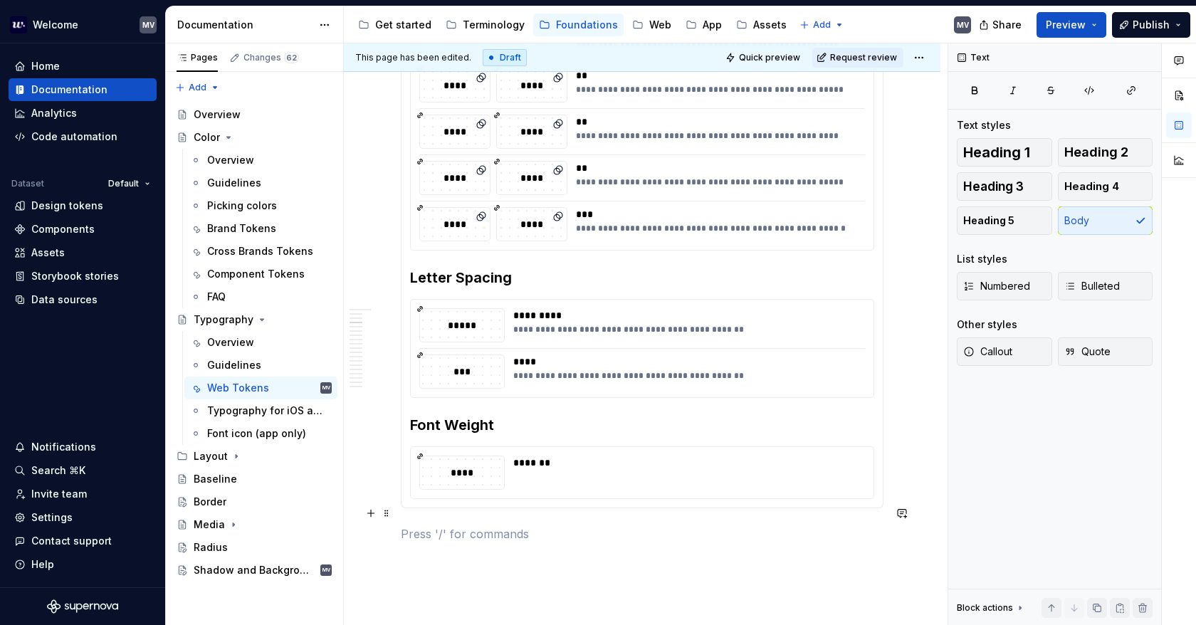
click at [611, 525] on p at bounding box center [642, 533] width 483 height 17
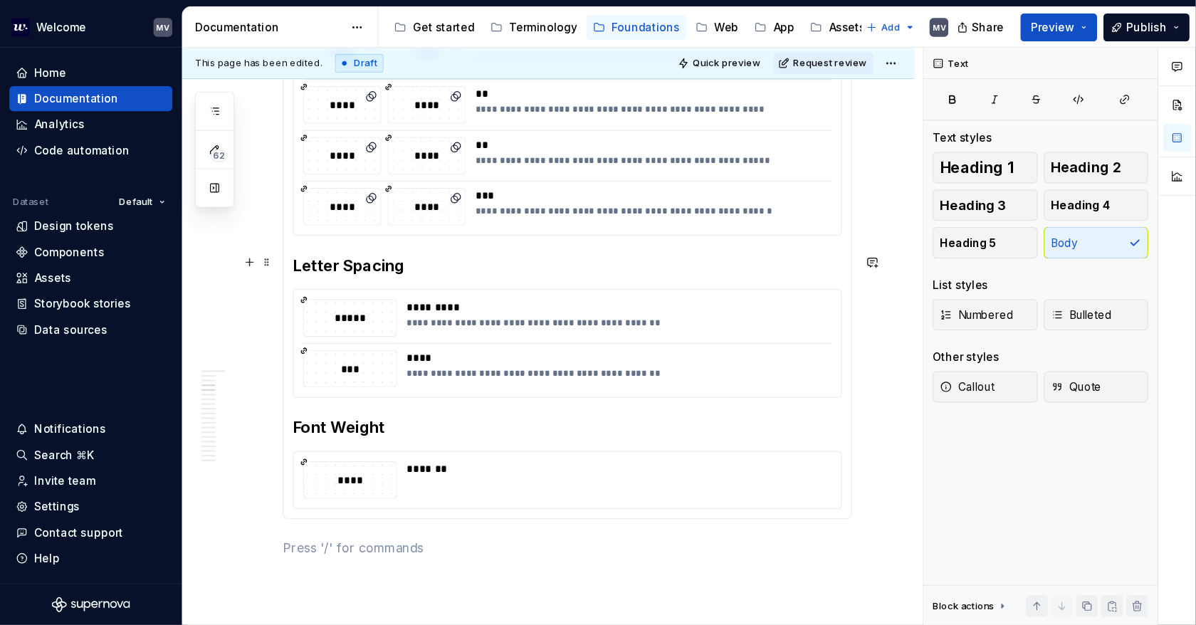
scroll to position [1579, 0]
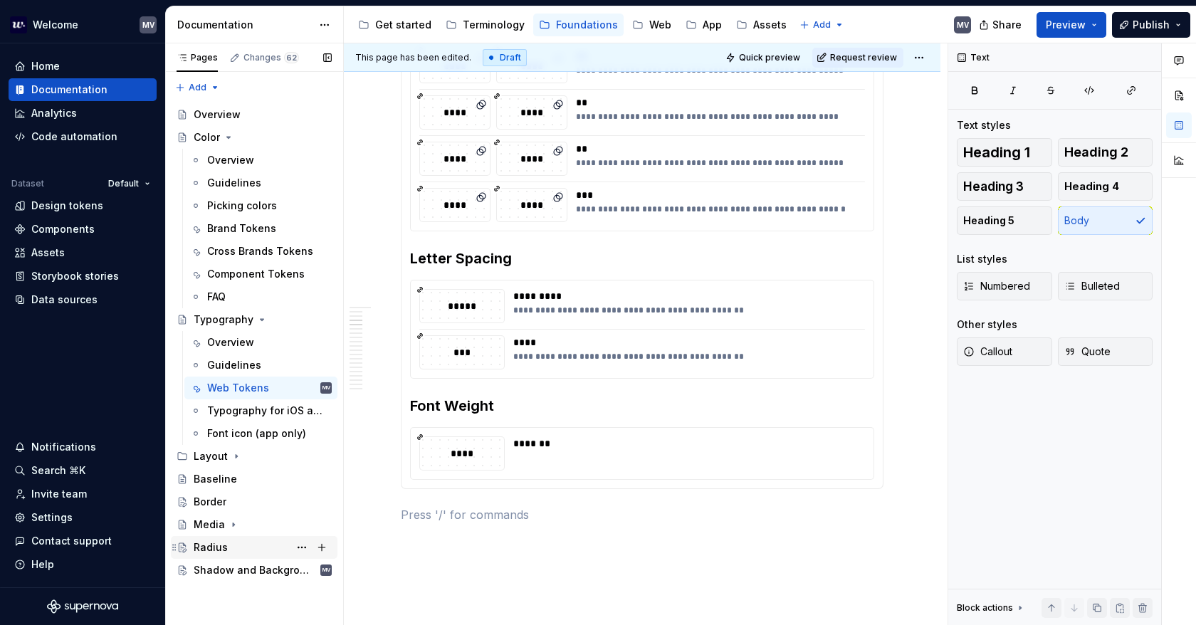
click at [251, 544] on div "Radius" at bounding box center [263, 547] width 138 height 20
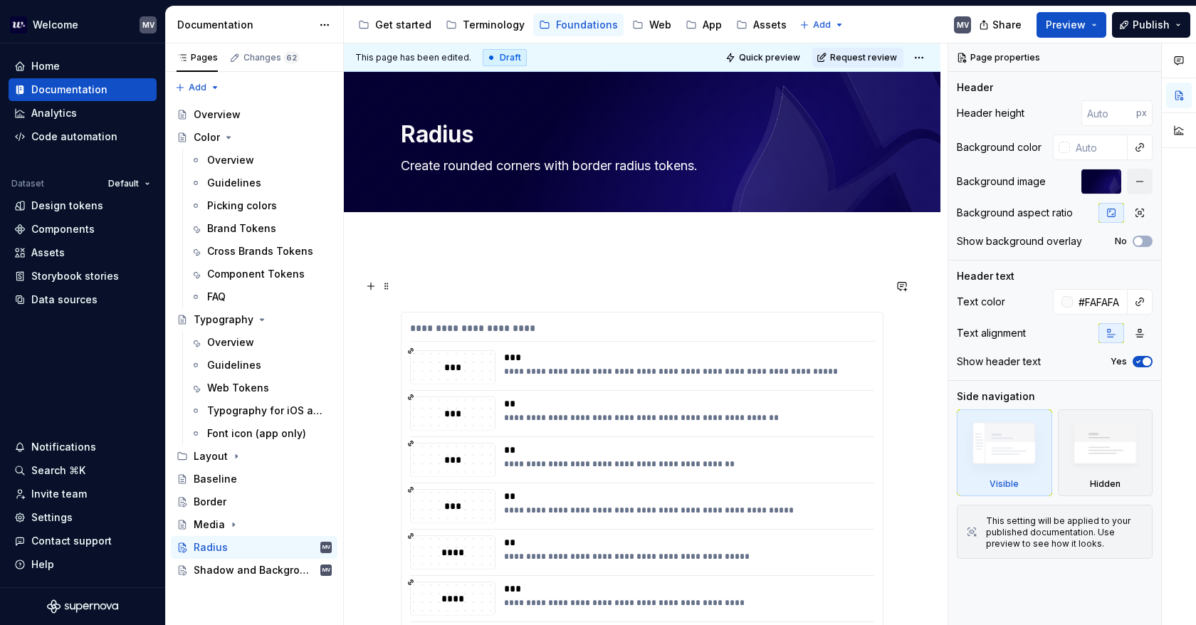
click at [589, 278] on p at bounding box center [642, 286] width 483 height 17
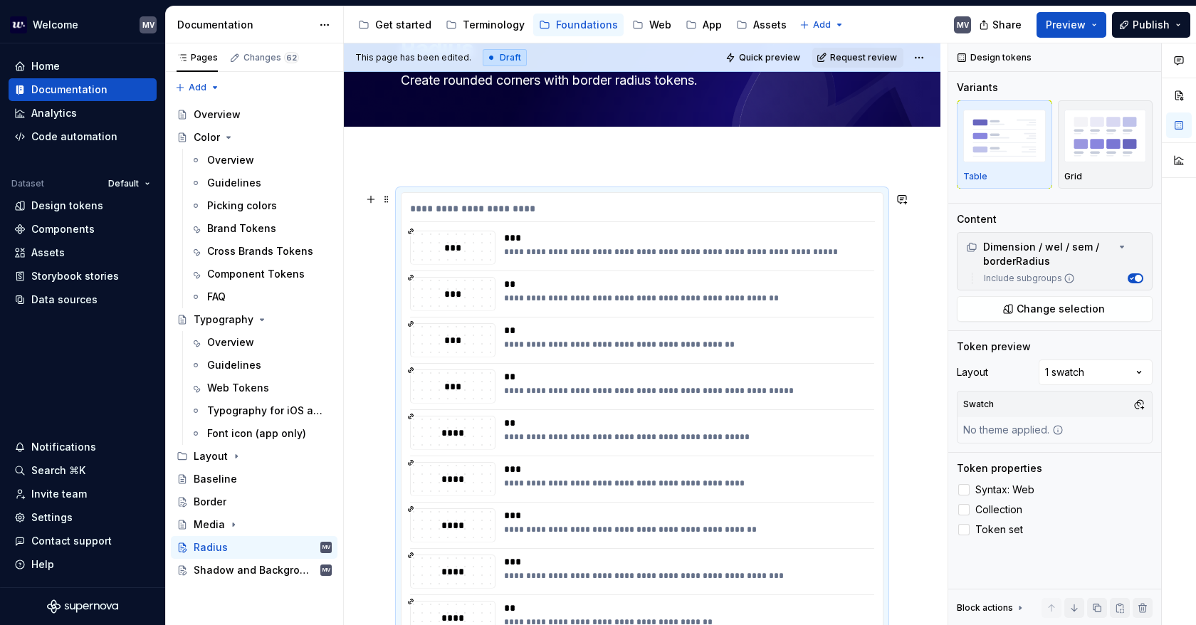
scroll to position [71, 0]
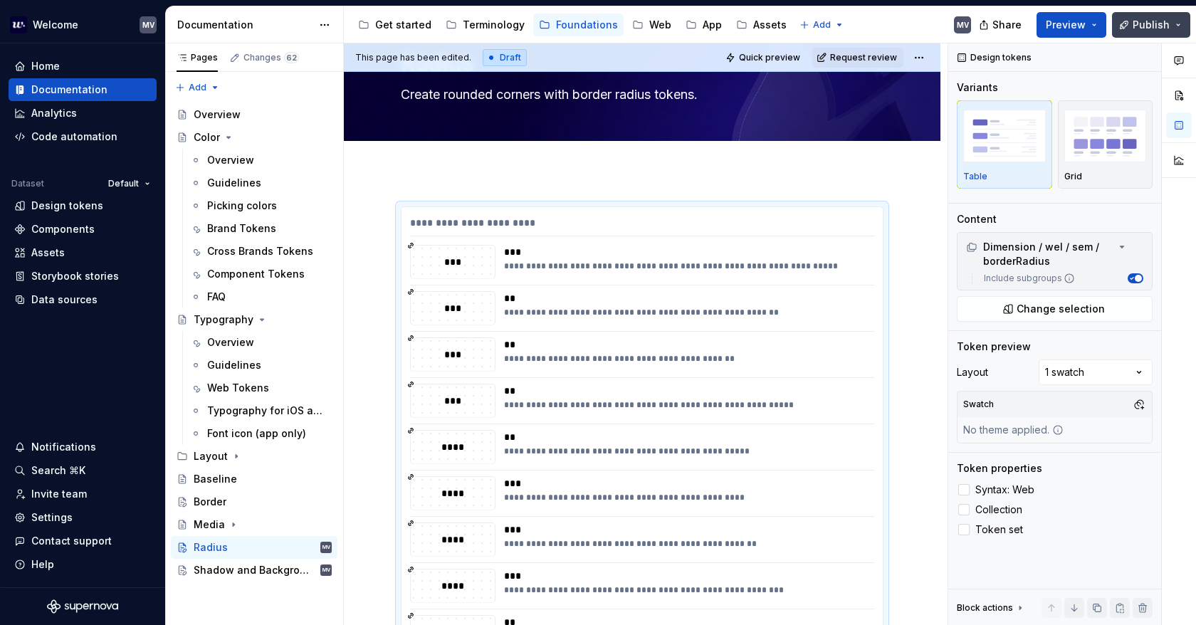
click at [1147, 21] on span "Publish" at bounding box center [1150, 25] width 37 height 14
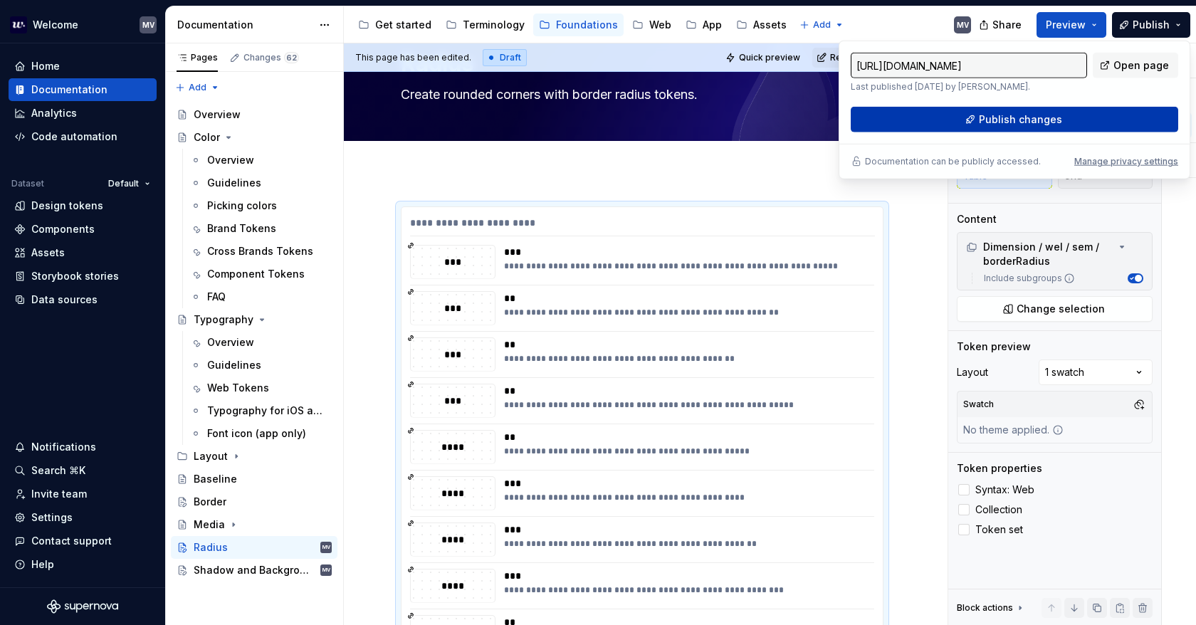
click at [1004, 117] on span "Publish changes" at bounding box center [1020, 119] width 83 height 14
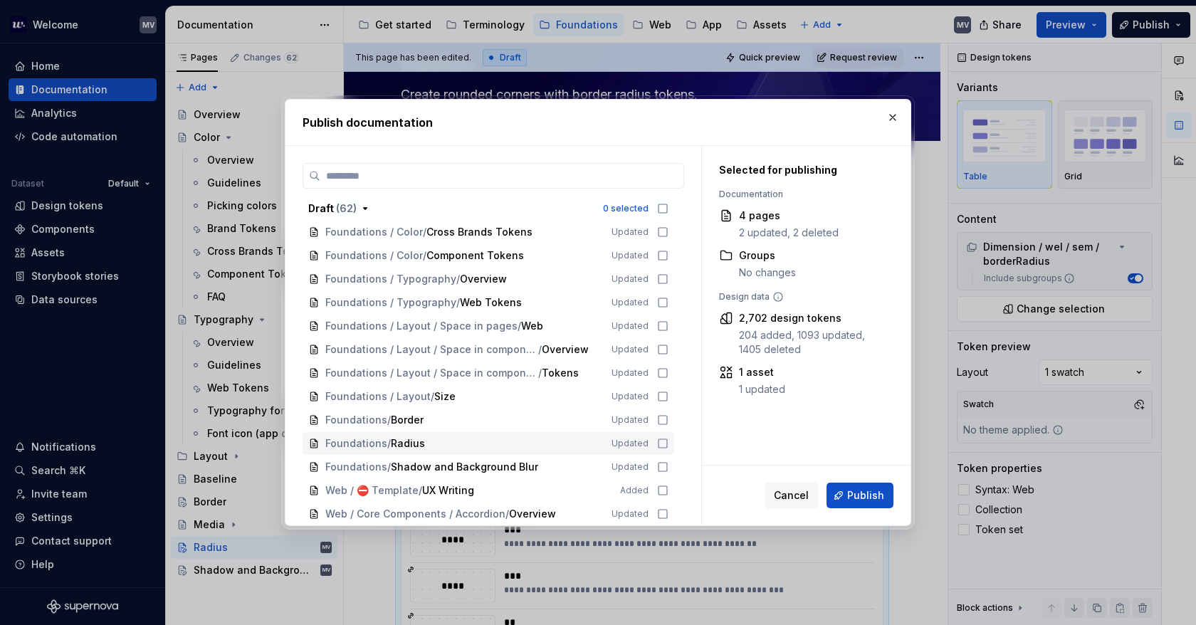
scroll to position [0, 0]
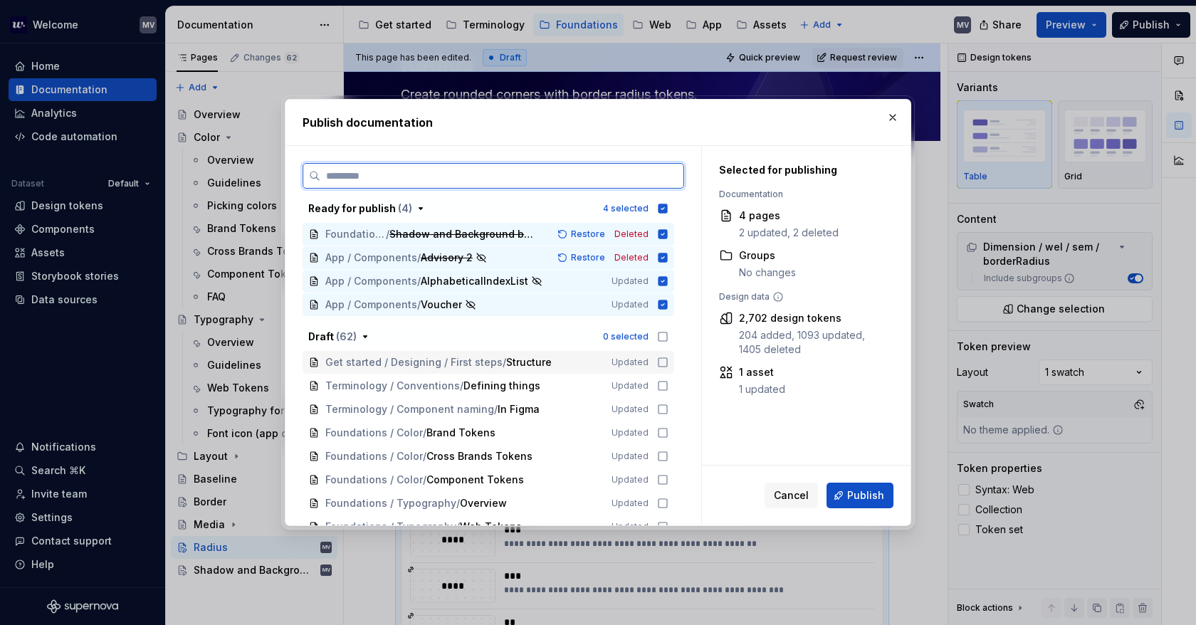
click at [662, 359] on icon at bounding box center [662, 362] width 11 height 11
click at [662, 381] on icon at bounding box center [662, 385] width 11 height 11
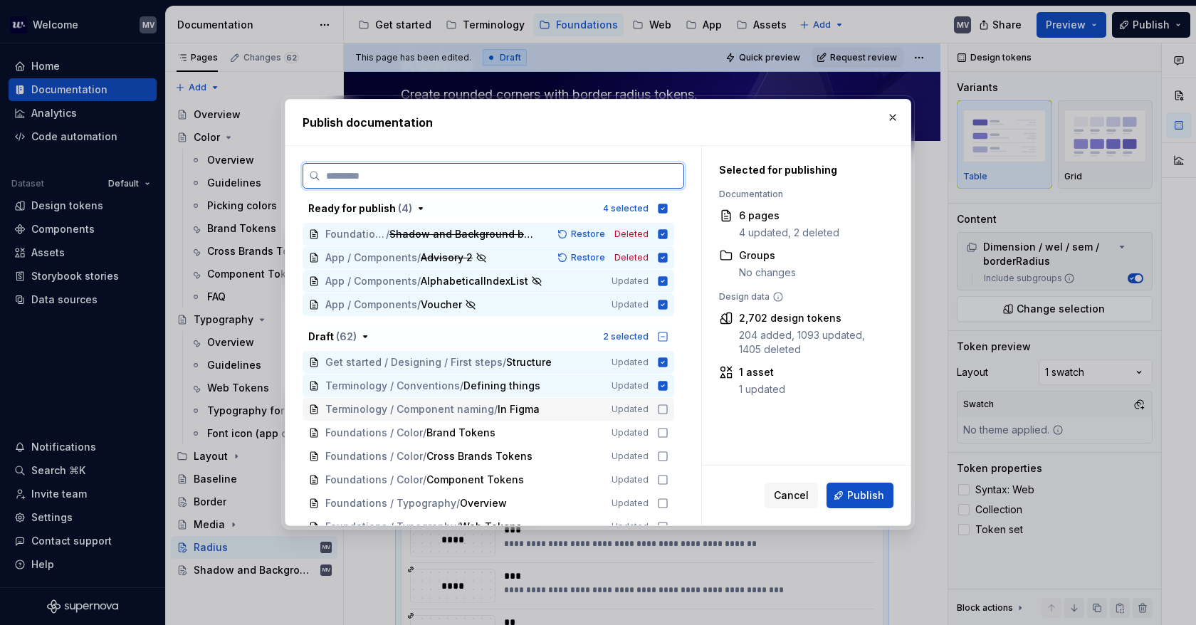
click at [663, 404] on icon at bounding box center [662, 409] width 11 height 11
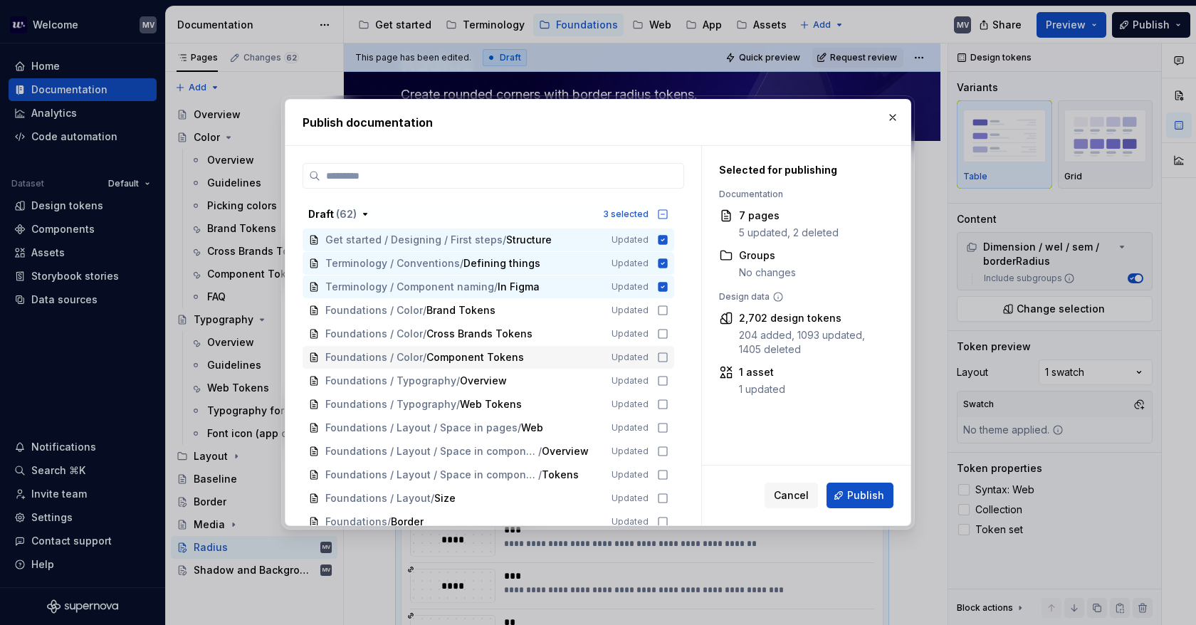
scroll to position [142, 0]
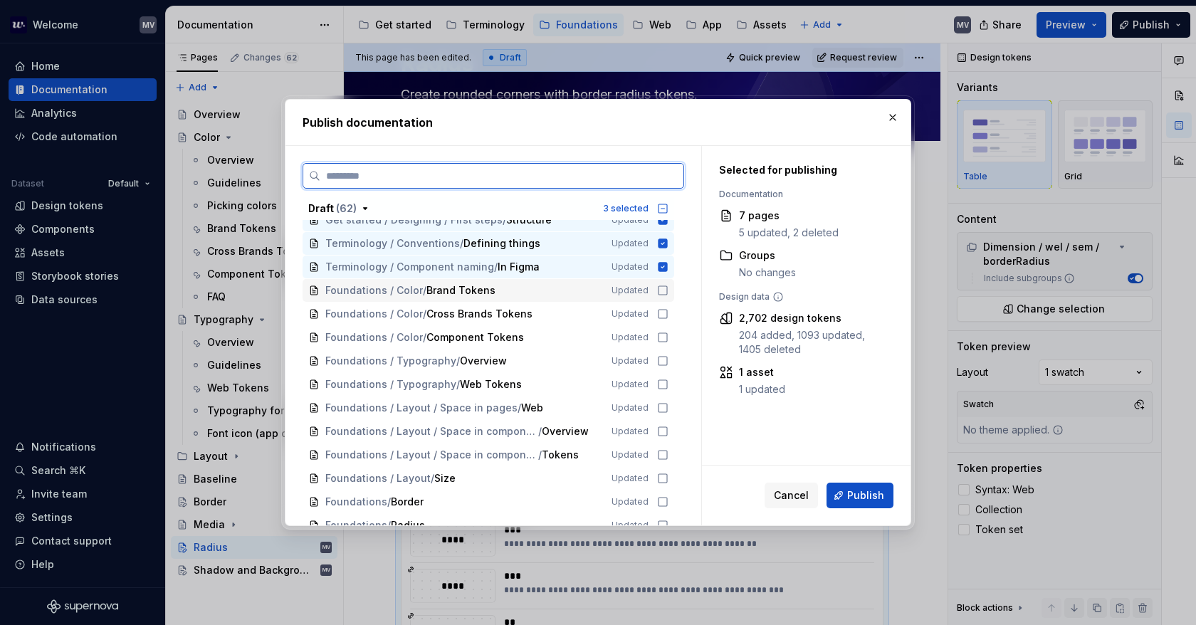
click at [664, 287] on icon at bounding box center [662, 290] width 11 height 11
click at [663, 313] on icon at bounding box center [662, 313] width 11 height 11
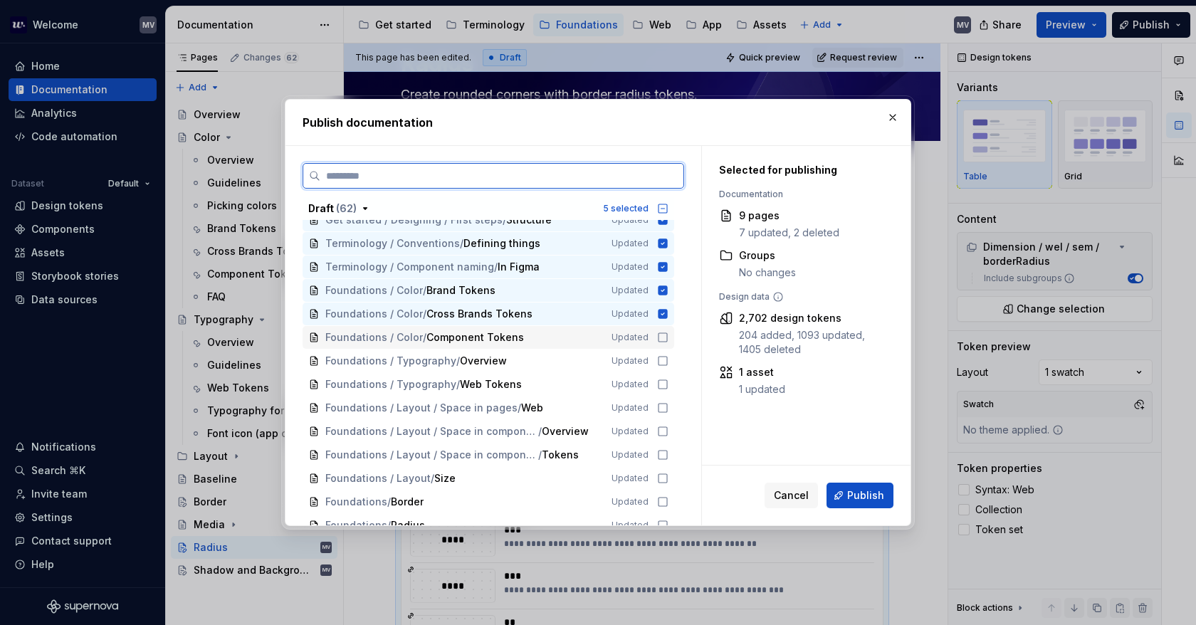
click at [663, 331] on div "Foundations / Color / Component Tokens Updated" at bounding box center [488, 337] width 372 height 23
click at [663, 361] on icon at bounding box center [662, 360] width 11 height 11
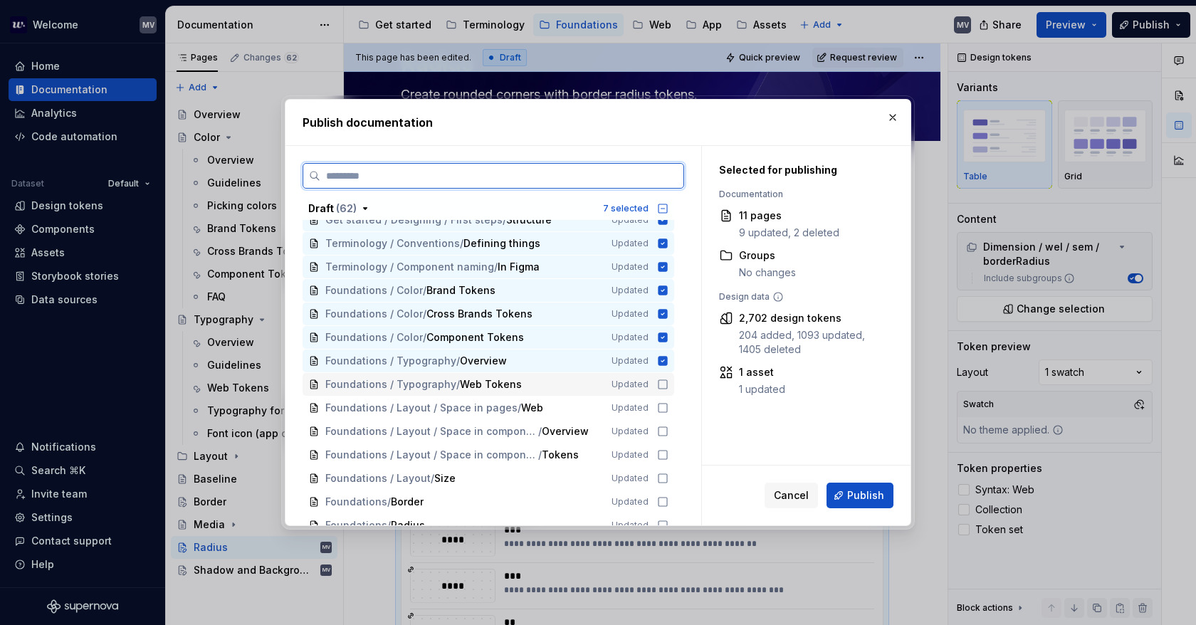
click at [660, 386] on icon at bounding box center [662, 384] width 11 height 11
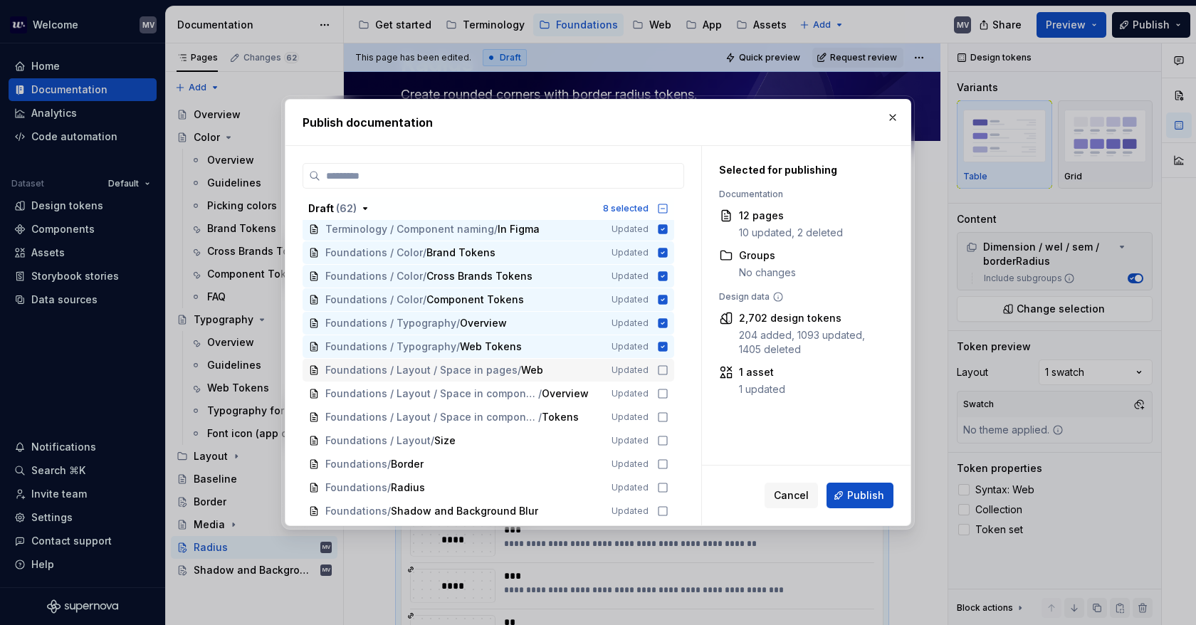
scroll to position [214, 0]
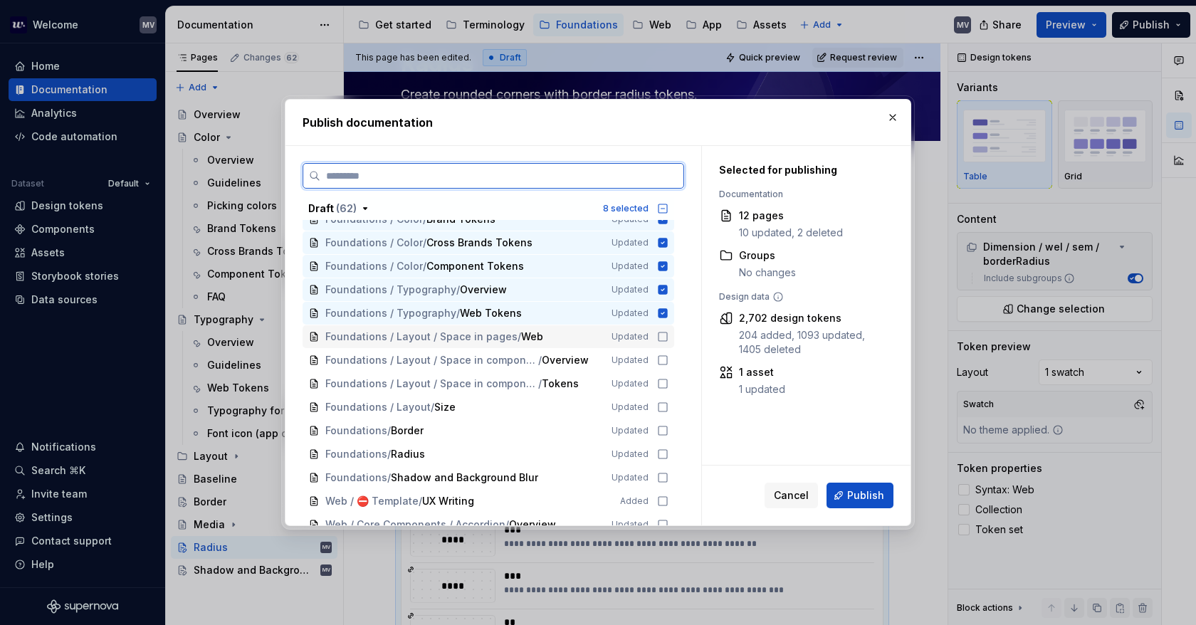
click at [665, 335] on icon at bounding box center [662, 336] width 11 height 11
click at [665, 358] on icon at bounding box center [662, 359] width 11 height 11
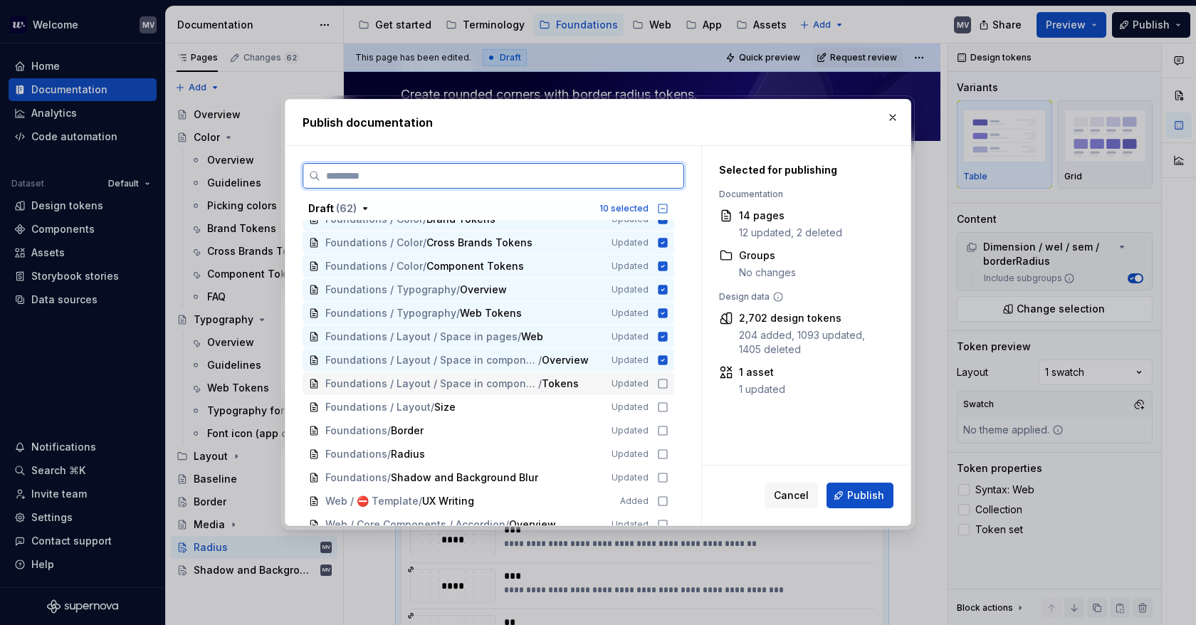
click at [663, 378] on icon at bounding box center [662, 383] width 11 height 11
click at [668, 405] on icon at bounding box center [662, 406] width 11 height 11
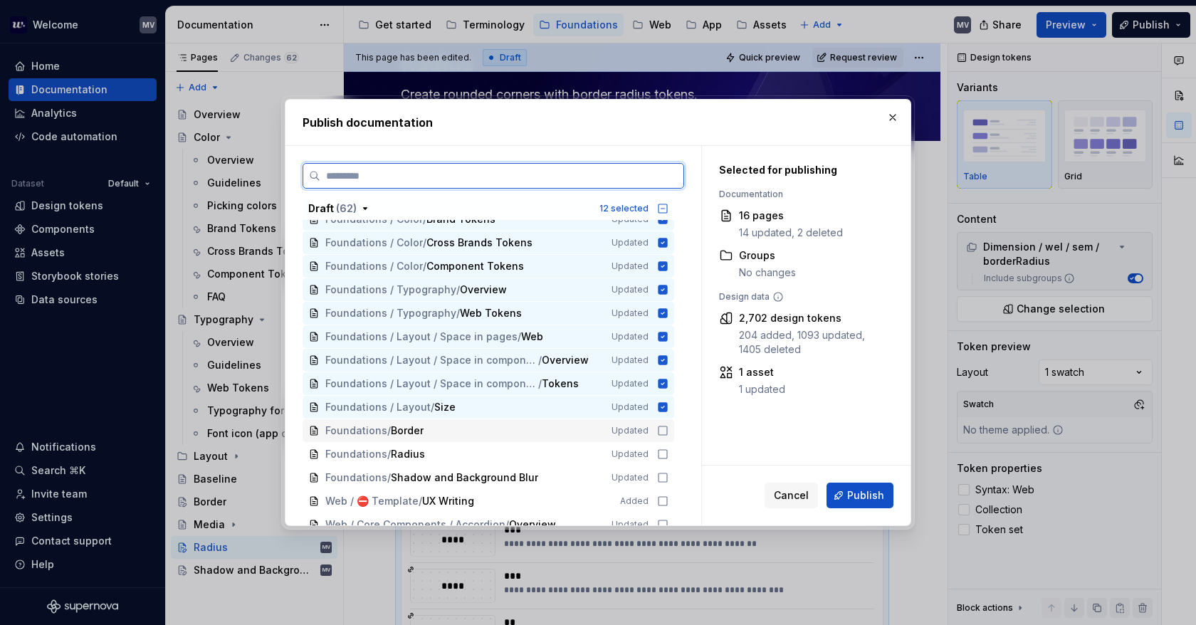
click at [669, 429] on div "Foundations / Border Updated" at bounding box center [488, 430] width 372 height 23
click at [666, 446] on div "Foundations / Radius Updated" at bounding box center [488, 454] width 372 height 23
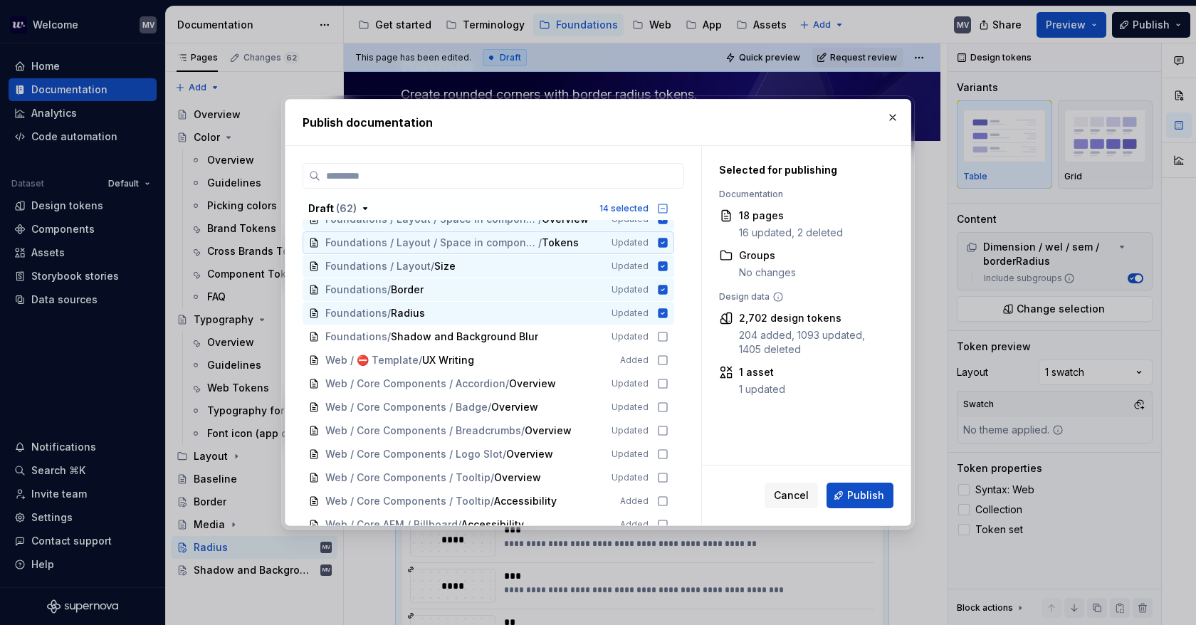
scroll to position [356, 0]
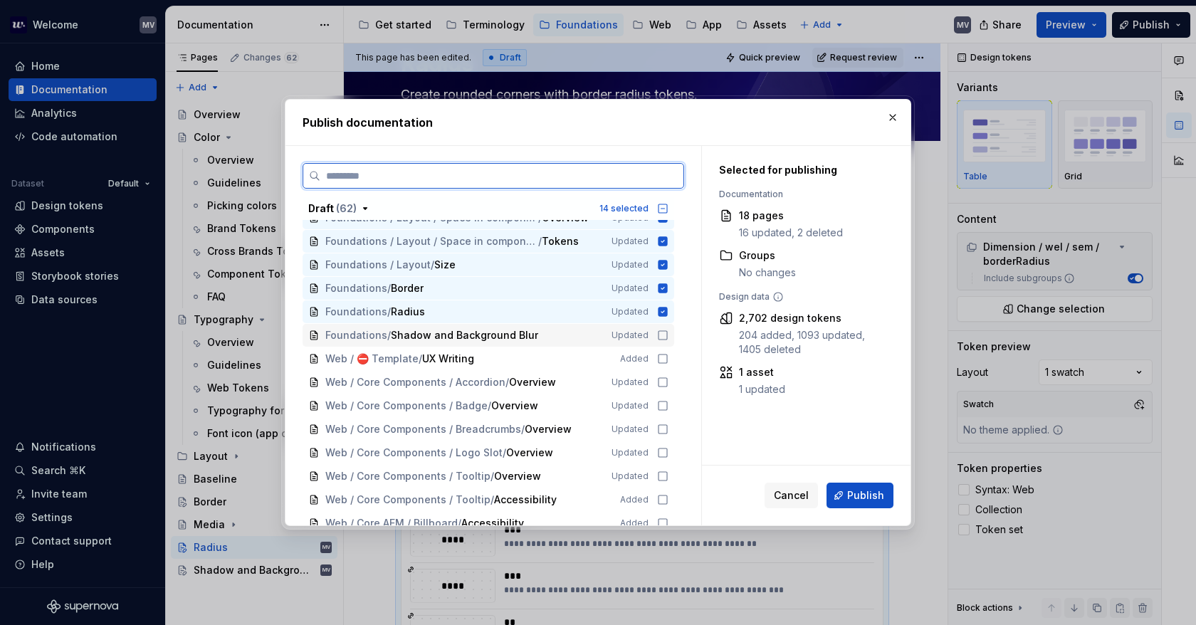
click at [661, 337] on icon at bounding box center [662, 335] width 11 height 11
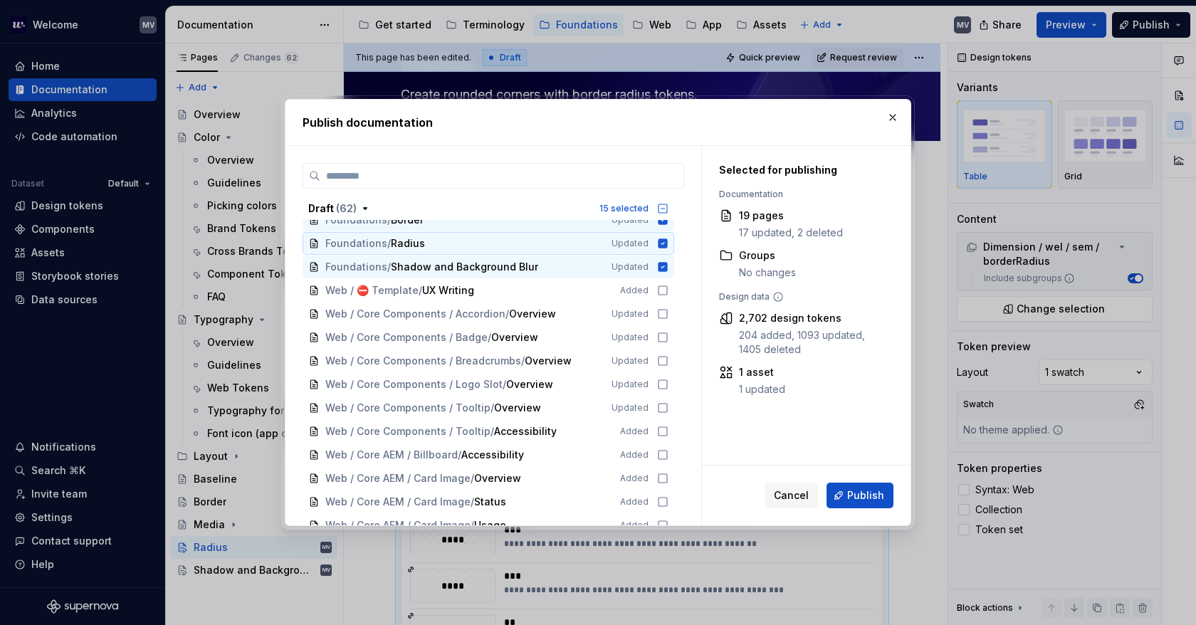
scroll to position [427, 0]
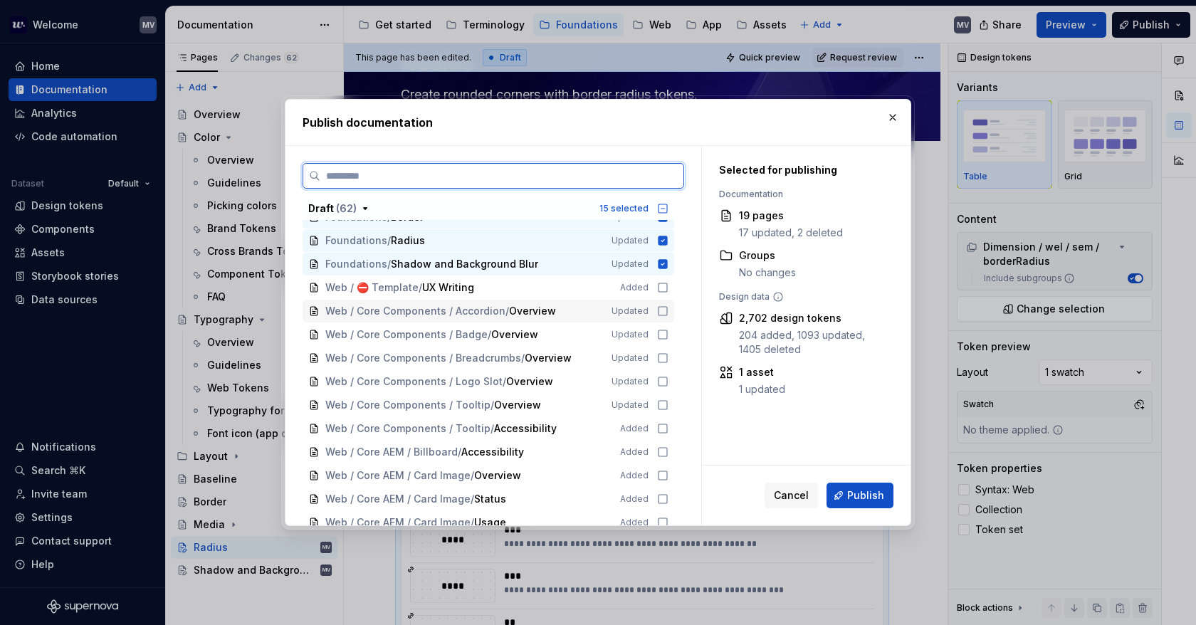
click at [665, 310] on icon at bounding box center [662, 310] width 11 height 11
click at [663, 331] on icon at bounding box center [662, 334] width 11 height 11
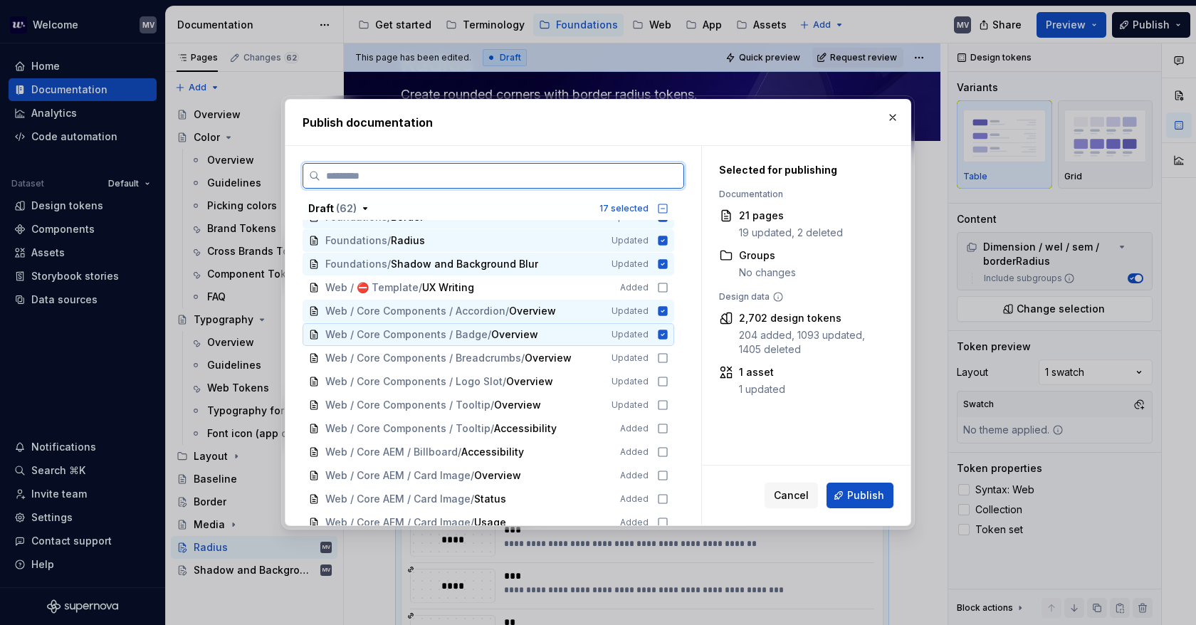
click at [662, 349] on div "Web / Core Components / Breadcrumbs / Overview Updated" at bounding box center [488, 358] width 372 height 23
click at [664, 377] on icon at bounding box center [662, 381] width 11 height 11
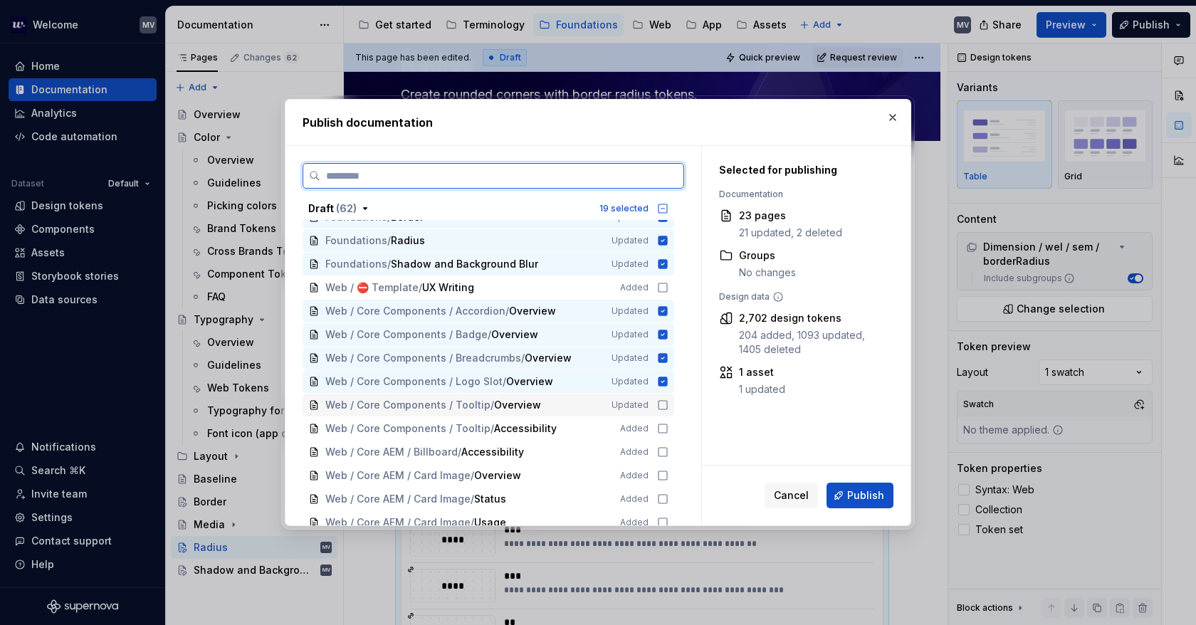
click at [659, 401] on icon at bounding box center [662, 405] width 9 height 9
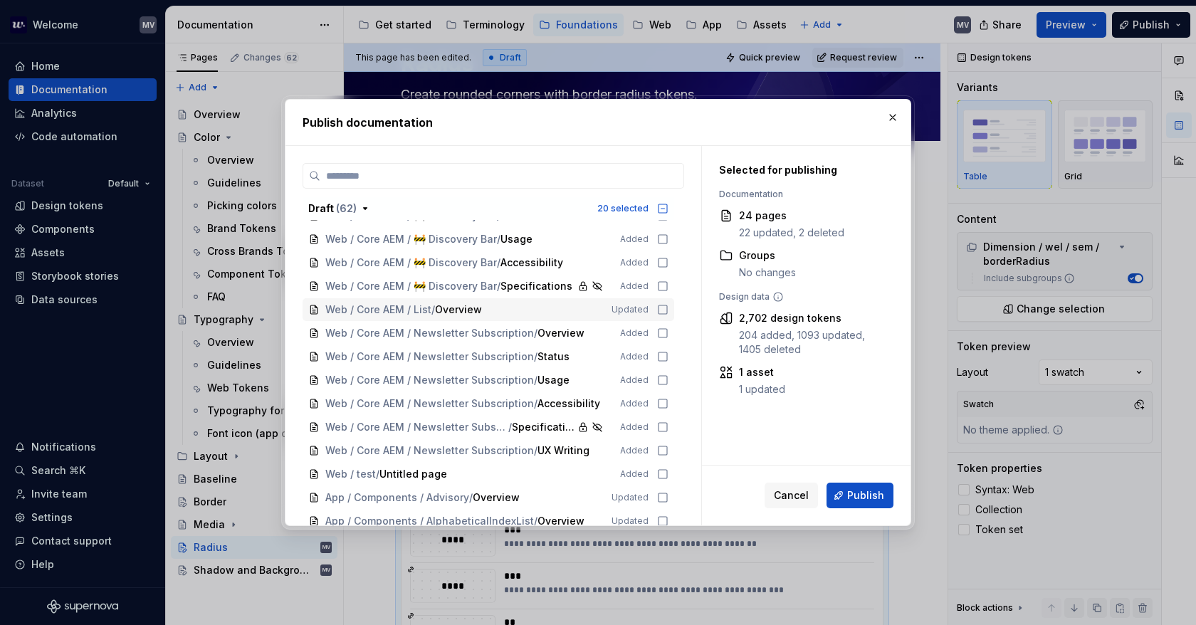
scroll to position [925, 0]
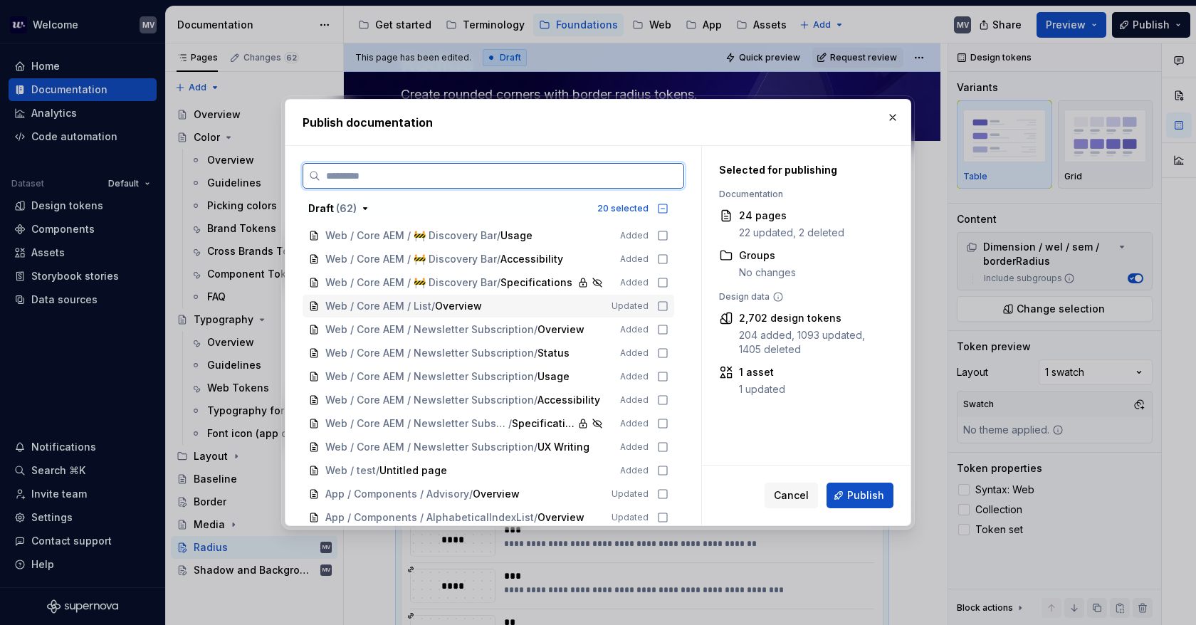
click at [661, 307] on icon at bounding box center [662, 305] width 11 height 11
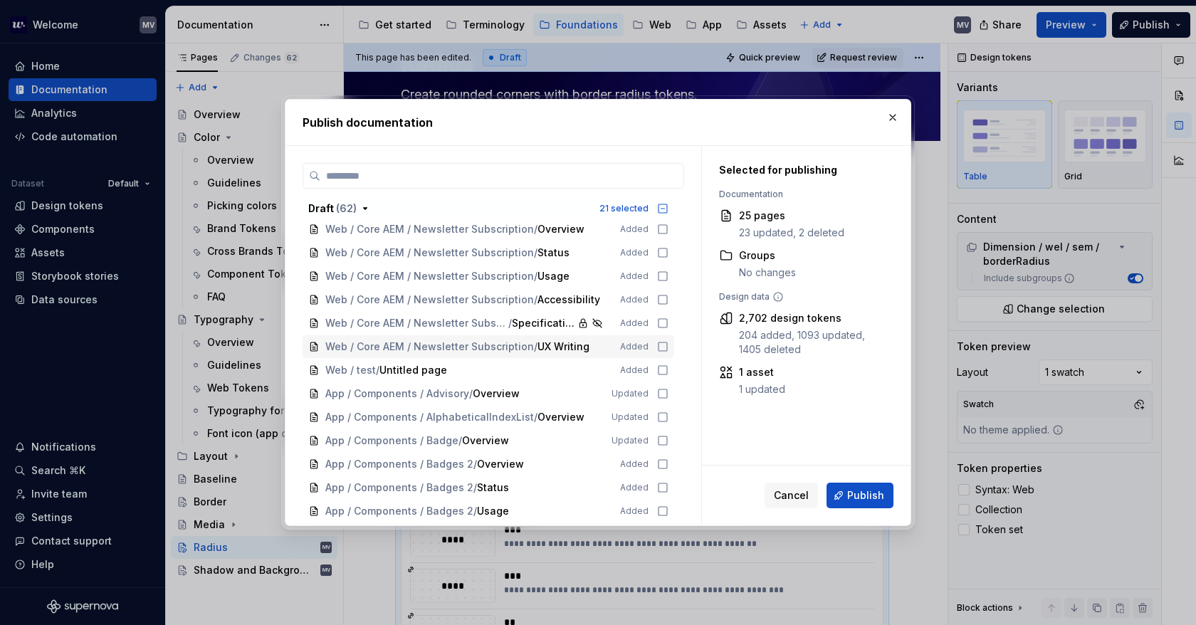
scroll to position [1068, 0]
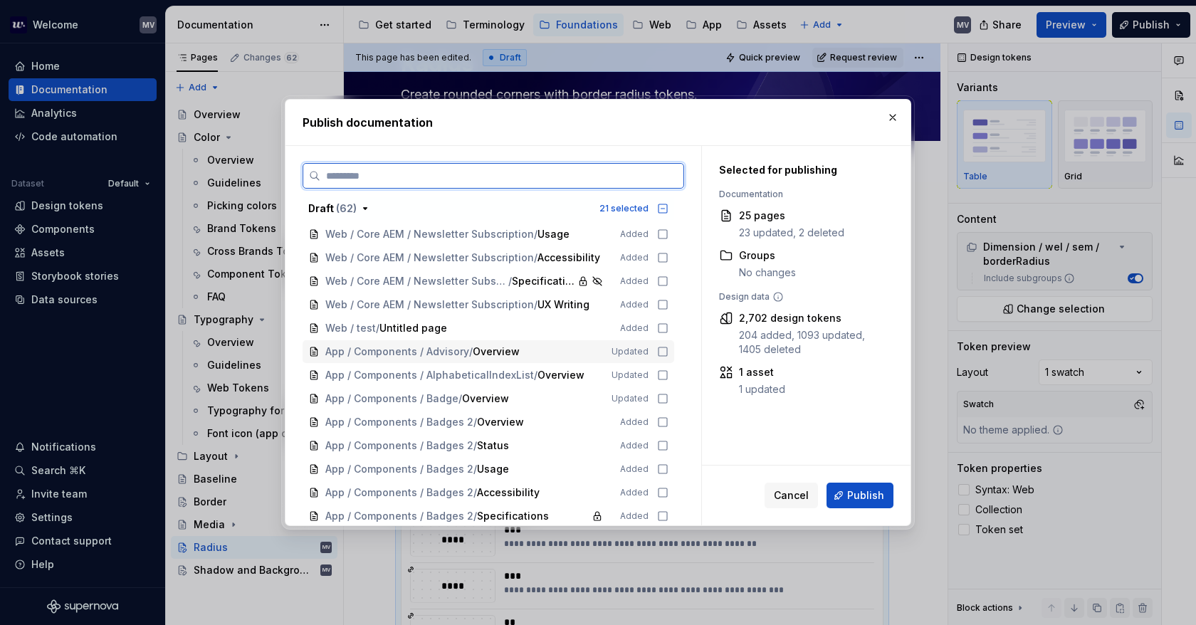
click at [662, 352] on icon at bounding box center [662, 351] width 11 height 11
click at [661, 371] on icon at bounding box center [662, 374] width 11 height 11
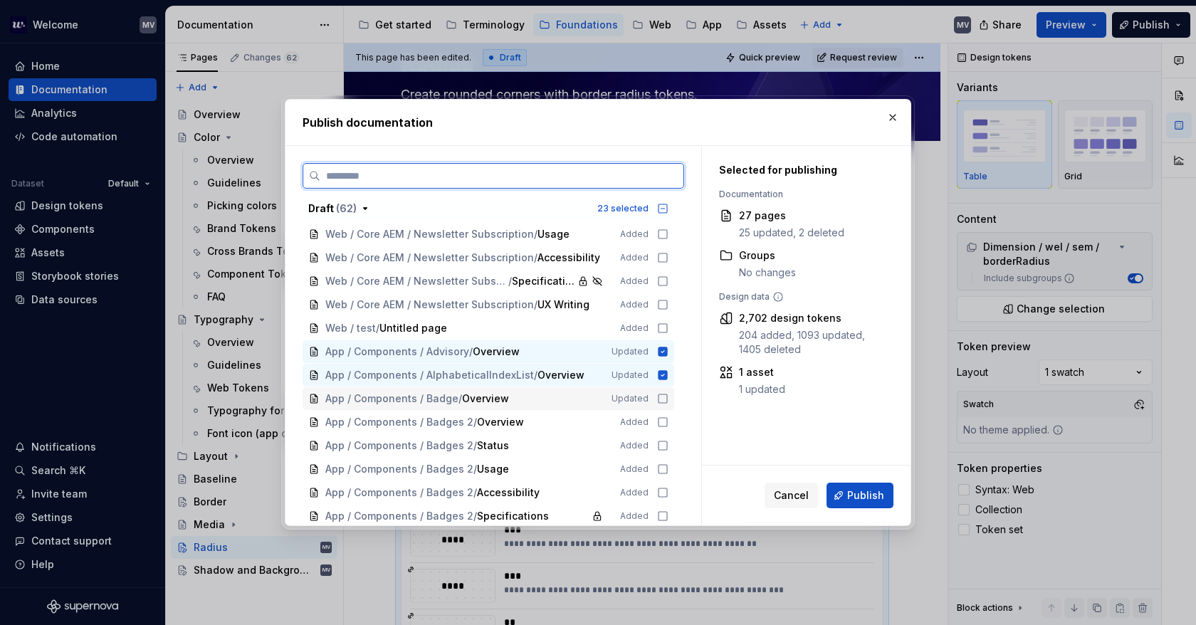
click at [665, 398] on icon at bounding box center [662, 398] width 11 height 11
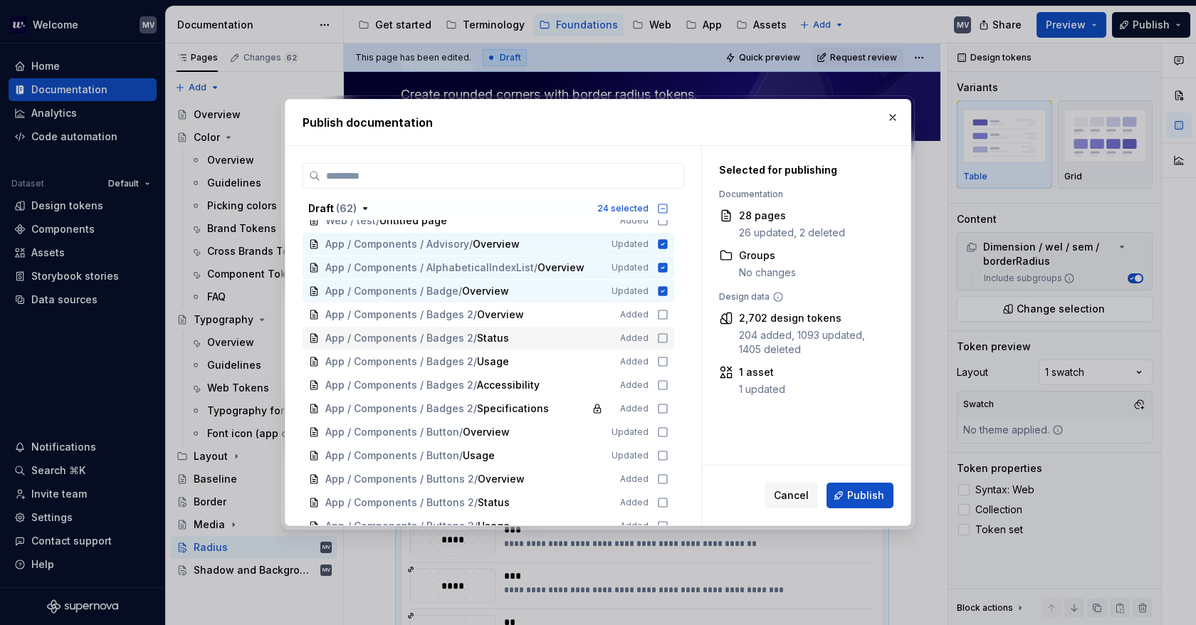
scroll to position [1210, 0]
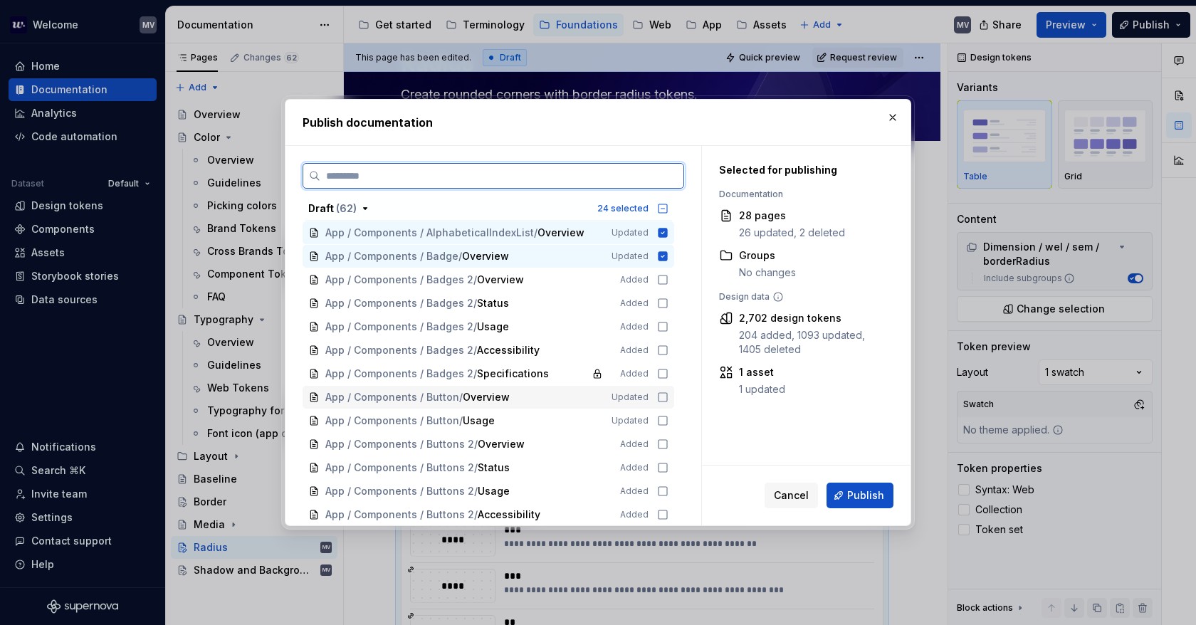
click at [668, 396] on icon at bounding box center [662, 396] width 11 height 11
click at [663, 422] on icon at bounding box center [662, 420] width 11 height 11
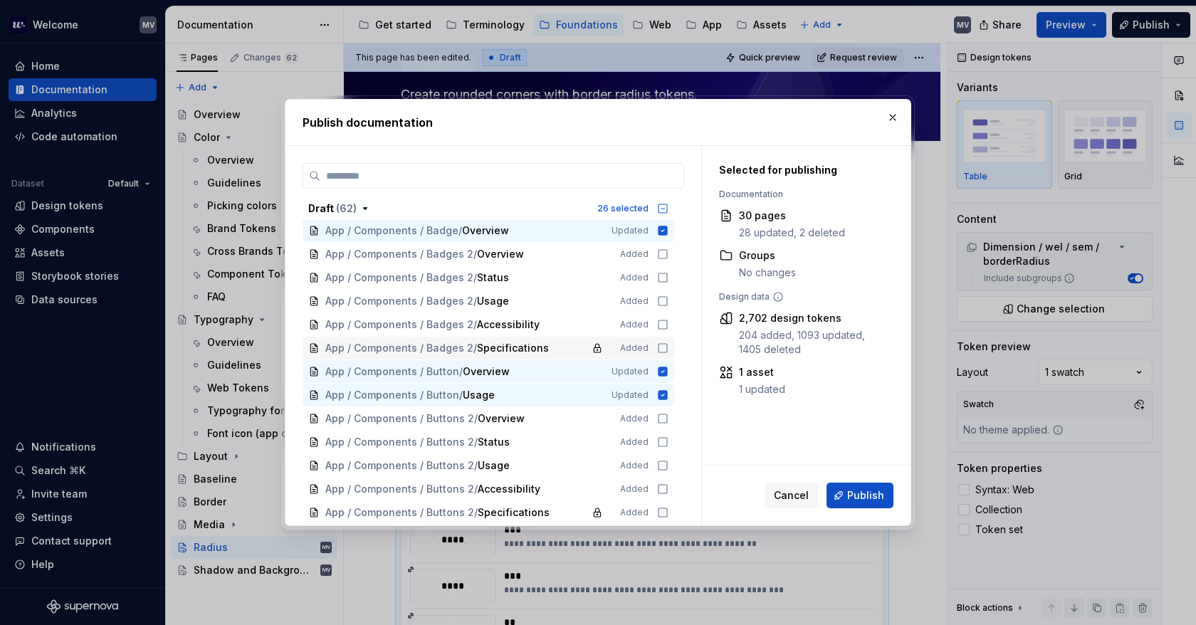
scroll to position [1281, 0]
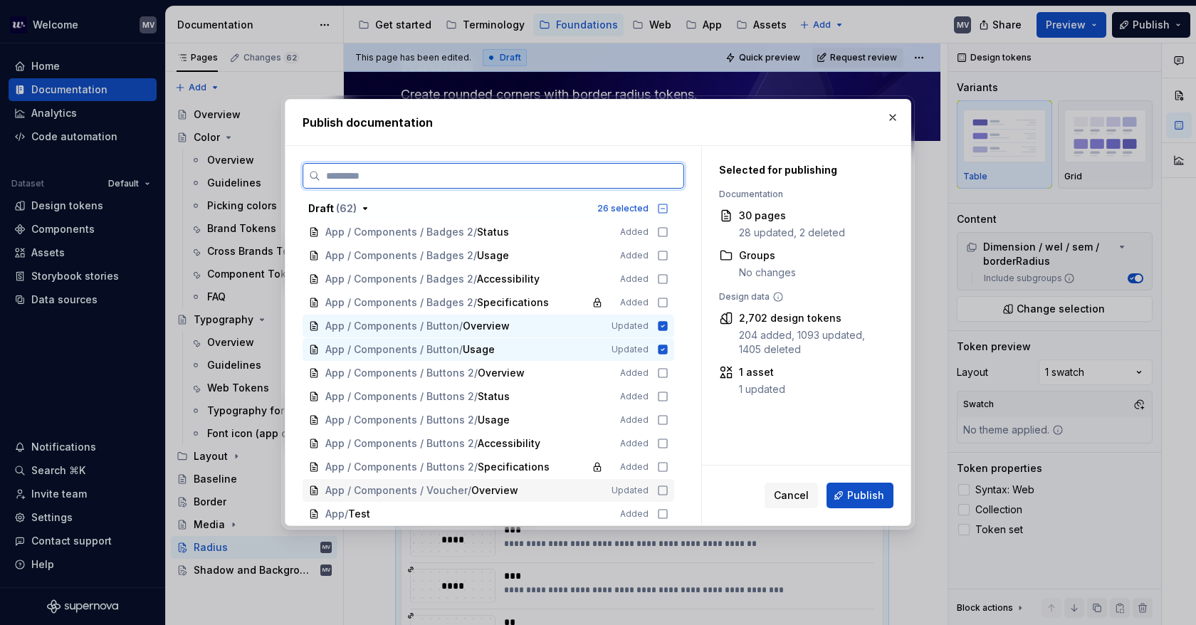
click at [661, 489] on icon at bounding box center [662, 490] width 11 height 11
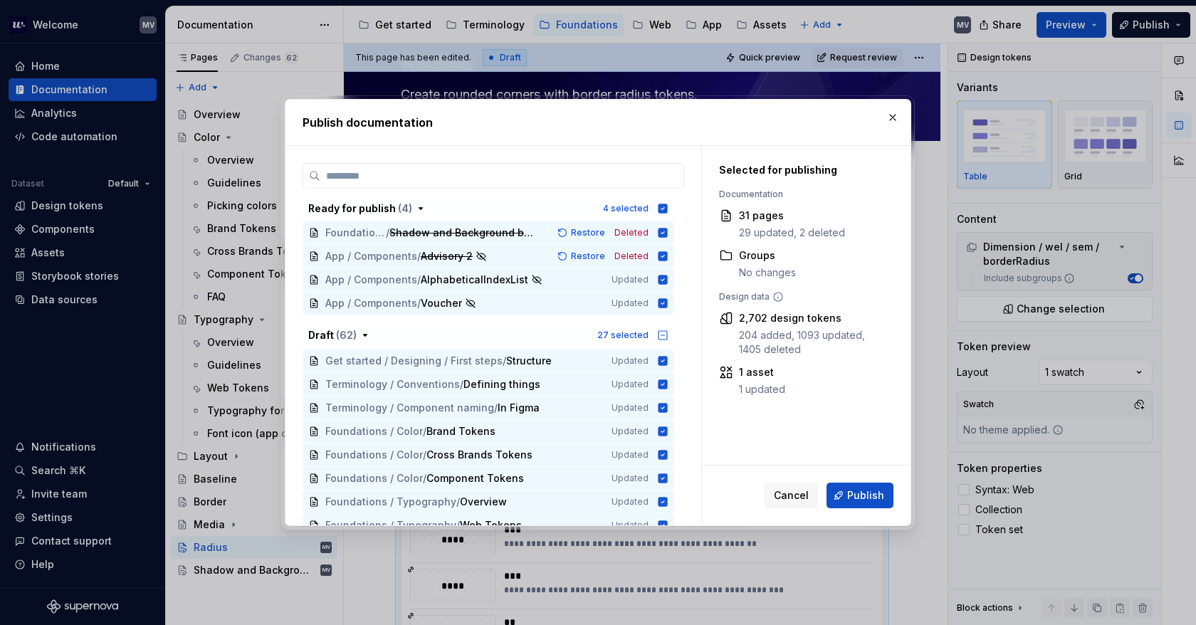
scroll to position [0, 0]
click at [859, 491] on span "Publish" at bounding box center [865, 495] width 37 height 14
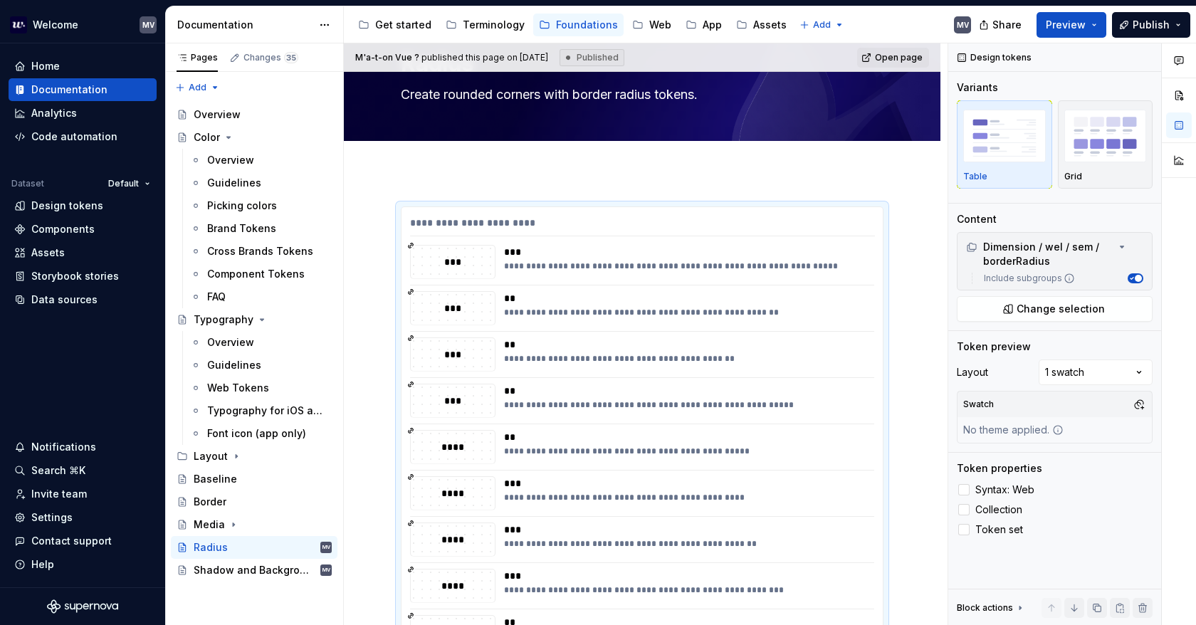
type textarea "*"
